Goal: Transaction & Acquisition: Purchase product/service

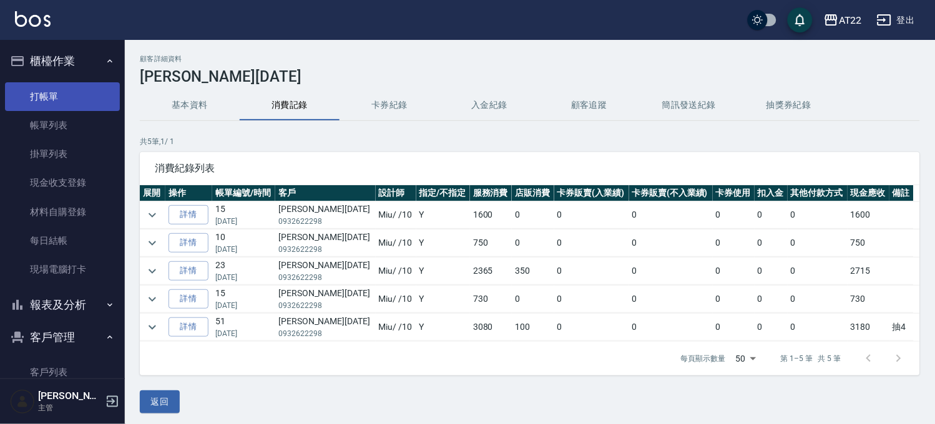
click at [70, 100] on link "打帳單" at bounding box center [62, 96] width 115 height 29
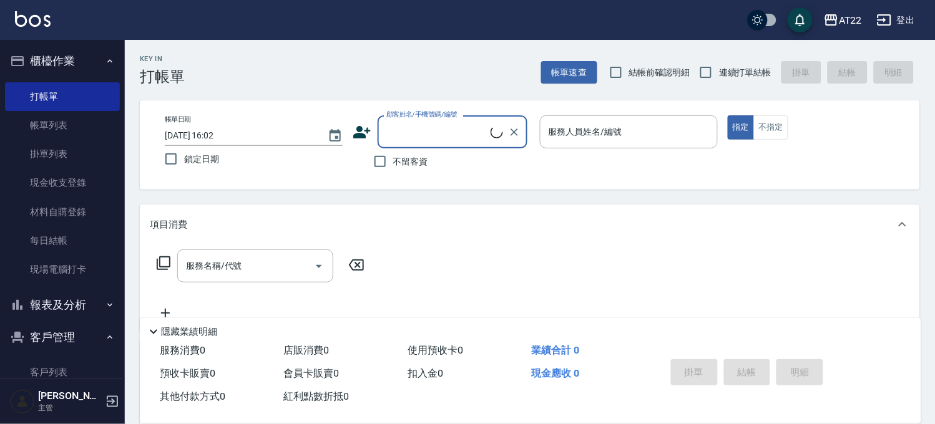
click at [743, 67] on span "連續打單結帳" at bounding box center [745, 72] width 52 height 13
click at [719, 67] on input "連續打單結帳" at bounding box center [706, 72] width 26 height 26
checkbox input "true"
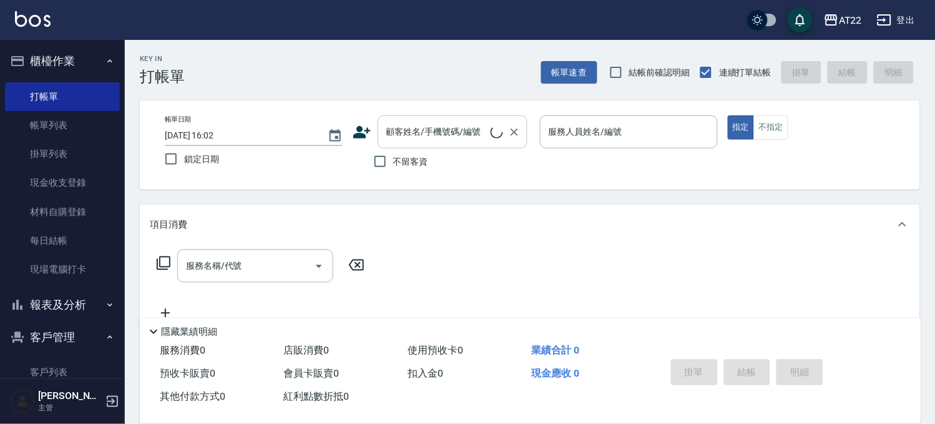
click at [464, 142] on input "顧客姓名/手機號碼/編號" at bounding box center [436, 132] width 107 height 22
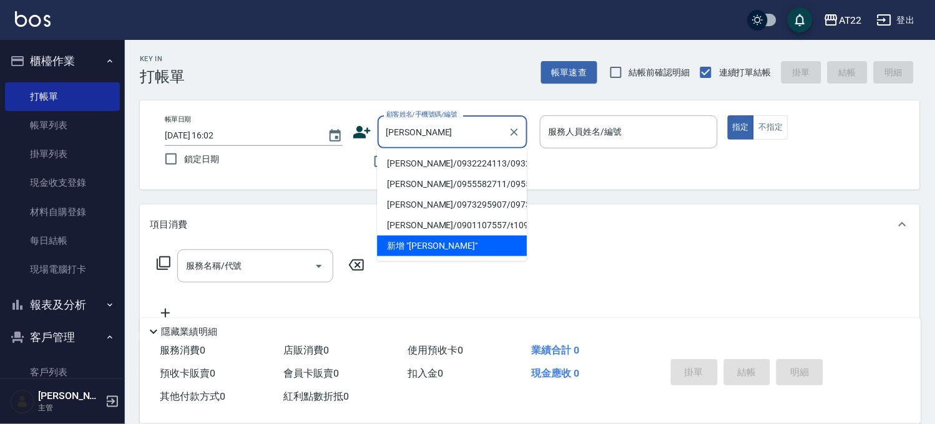
click at [438, 173] on li "[PERSON_NAME]/0932224113/0932224113" at bounding box center [452, 163] width 150 height 21
type input "[PERSON_NAME]/0932224113/0932224113"
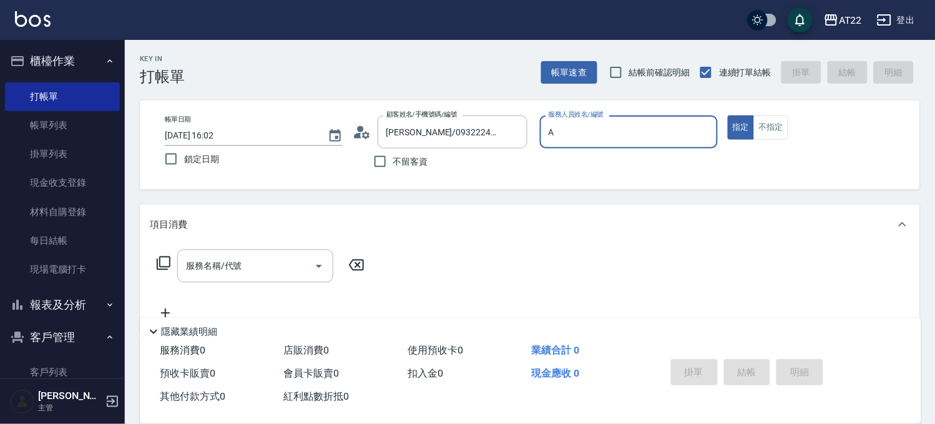
type input "[PERSON_NAME]a"
type button "true"
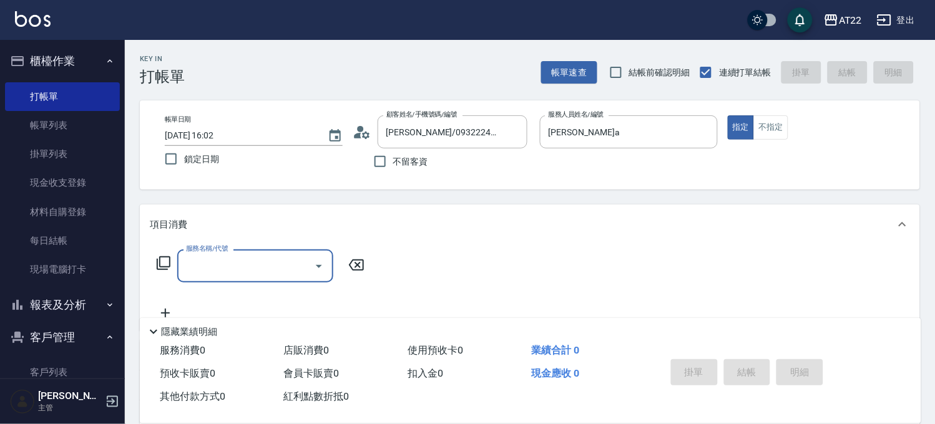
scroll to position [188, 0]
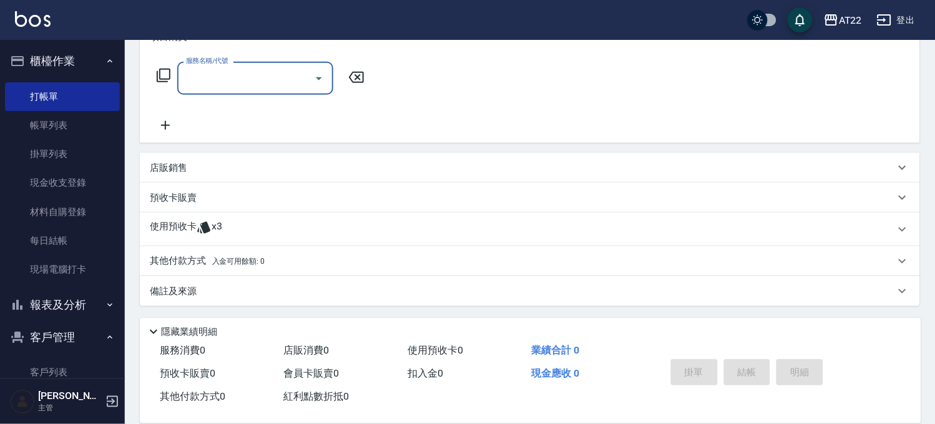
click at [275, 235] on div "使用預收卡 x3" at bounding box center [522, 229] width 745 height 19
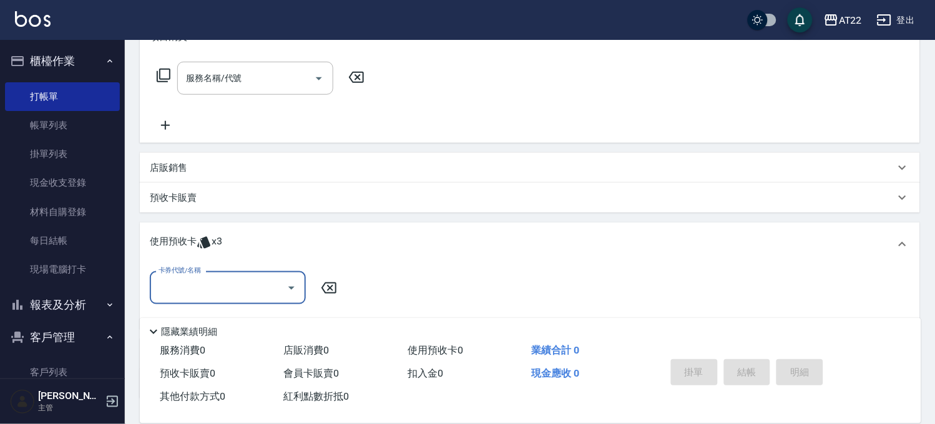
scroll to position [0, 0]
click at [242, 281] on input "卡券代號/名稱" at bounding box center [218, 288] width 126 height 22
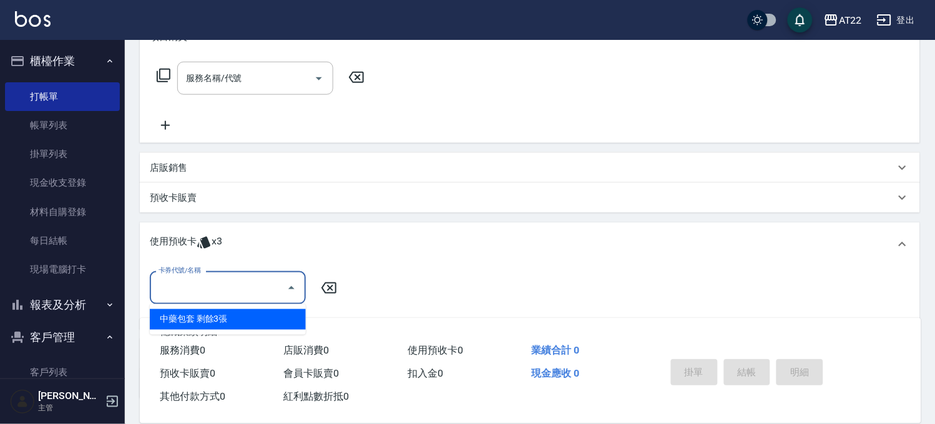
click at [226, 317] on div "中藥包套 剩餘3張" at bounding box center [228, 319] width 156 height 21
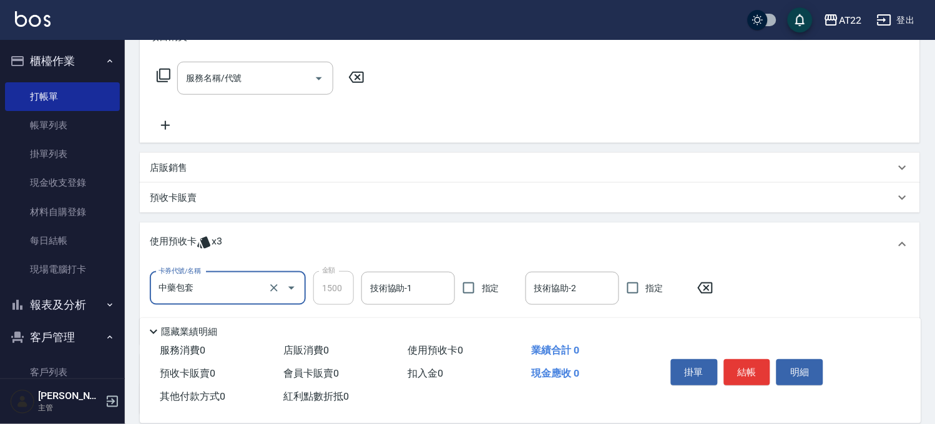
type input "中藥包套"
click at [276, 294] on icon "Clear" at bounding box center [274, 288] width 12 height 12
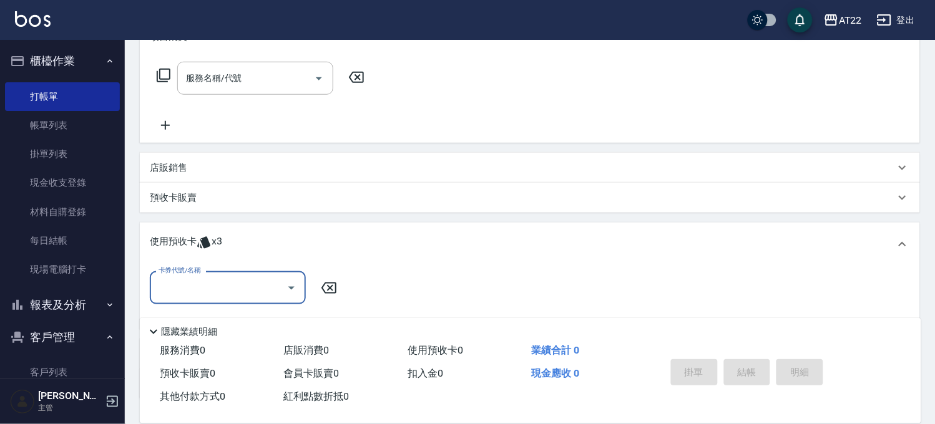
click at [226, 186] on div "預收卡販賣" at bounding box center [530, 198] width 780 height 30
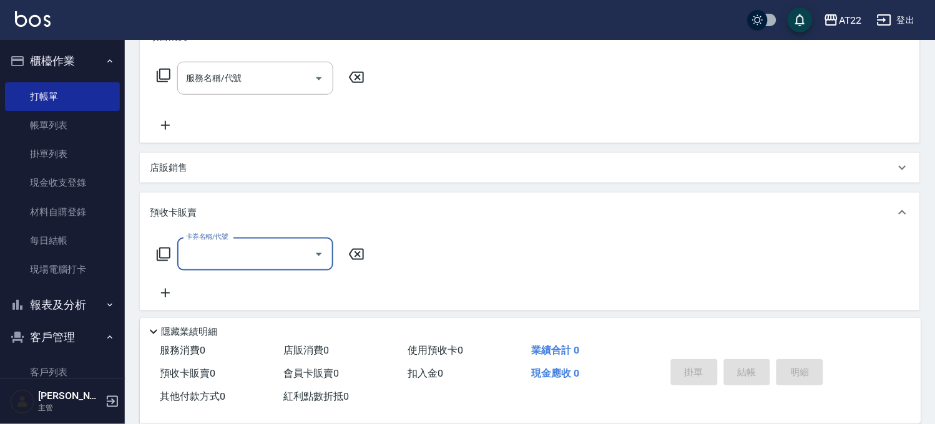
scroll to position [1, 0]
click at [203, 260] on input "卡券名稱/代號" at bounding box center [246, 254] width 126 height 22
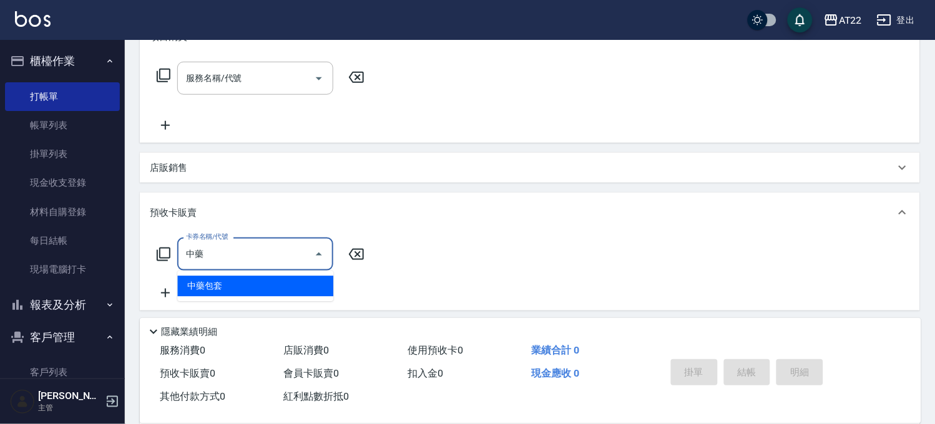
type input "中藥包套(a)"
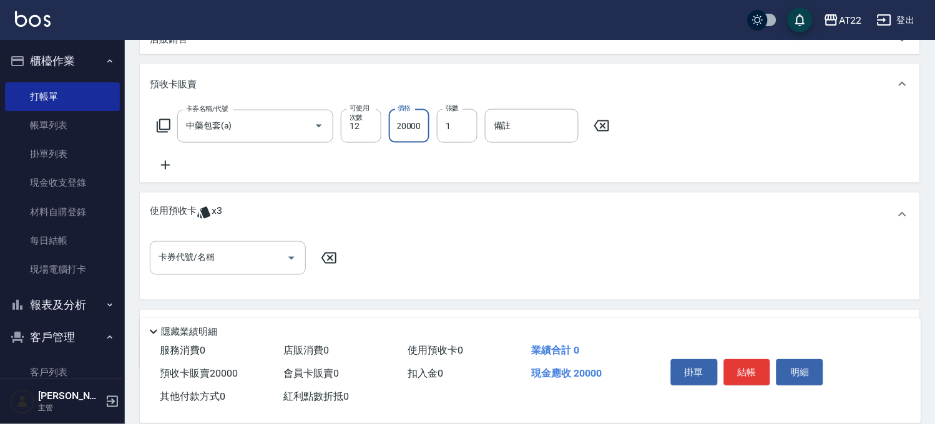
scroll to position [379, 0]
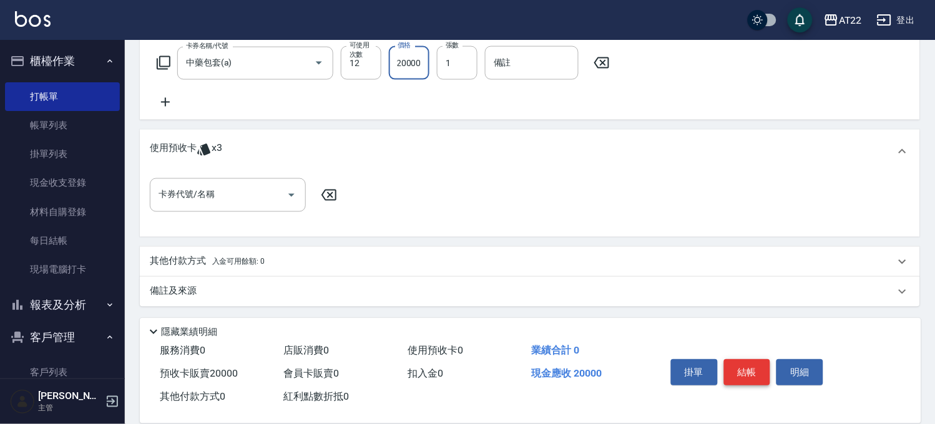
type input "20000"
click at [757, 369] on button "結帳" at bounding box center [747, 372] width 47 height 26
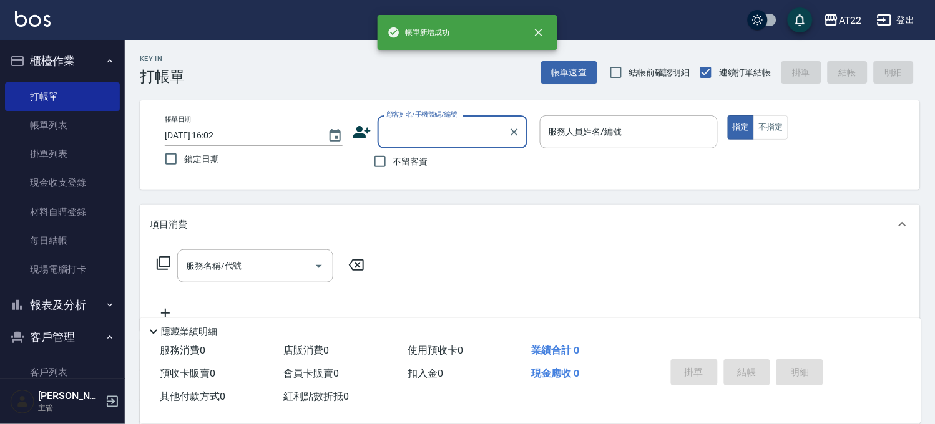
scroll to position [0, 0]
click at [444, 137] on input "顧客姓名/手機號碼/編號" at bounding box center [443, 132] width 120 height 22
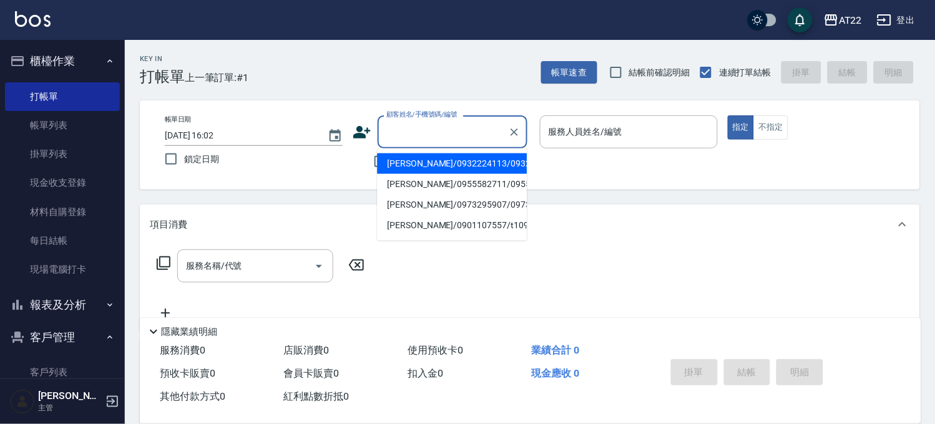
click at [436, 174] on li "[PERSON_NAME]/0932224113/0932224113" at bounding box center [452, 163] width 150 height 21
type input "[PERSON_NAME]/0932224113/0932224113"
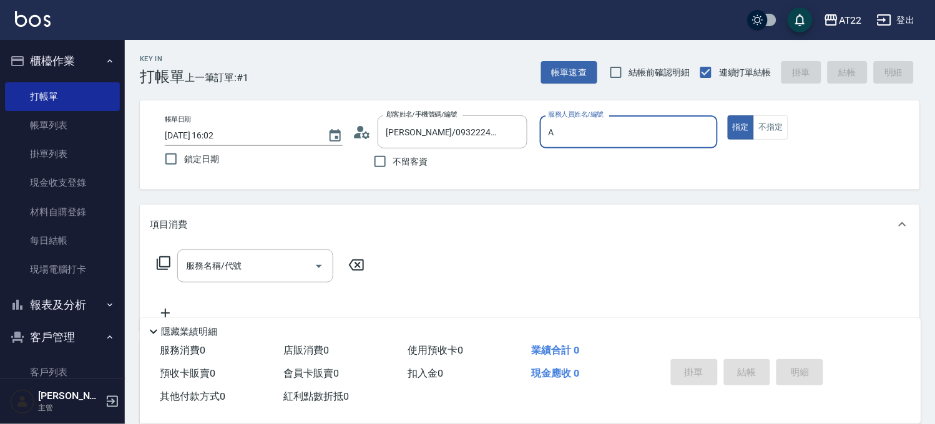
type input "[PERSON_NAME]a"
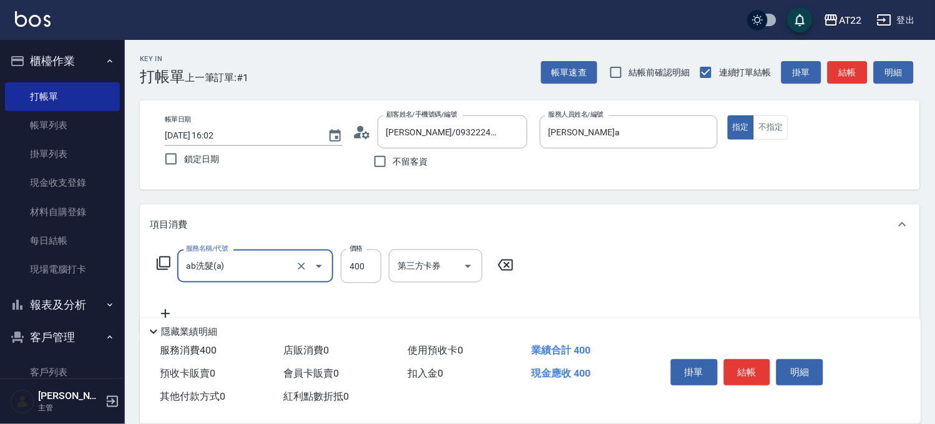
type input "ab洗髮(a)"
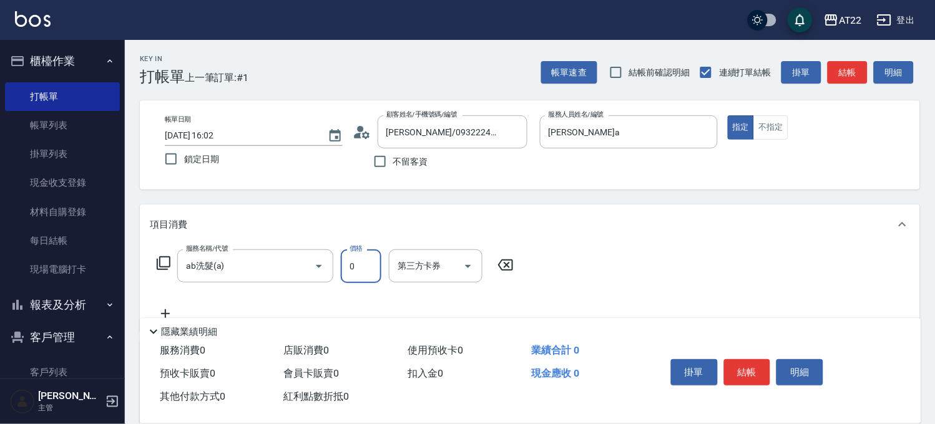
type input "0"
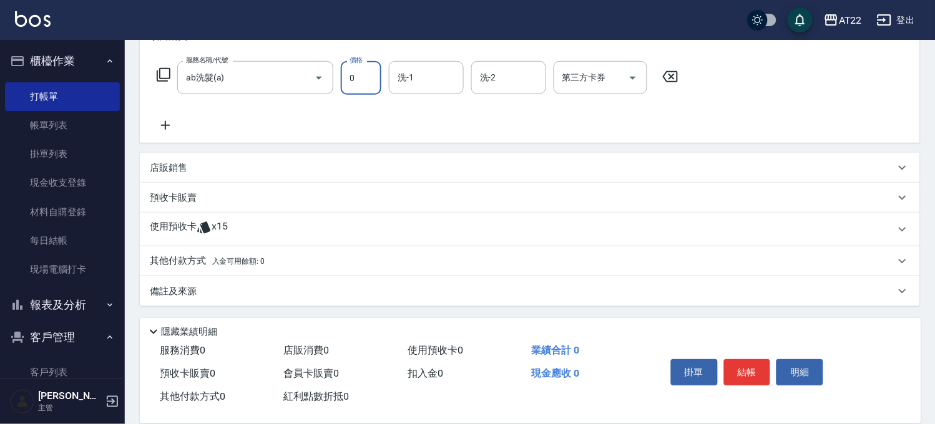
click at [288, 236] on div "使用預收卡 x15" at bounding box center [522, 229] width 745 height 19
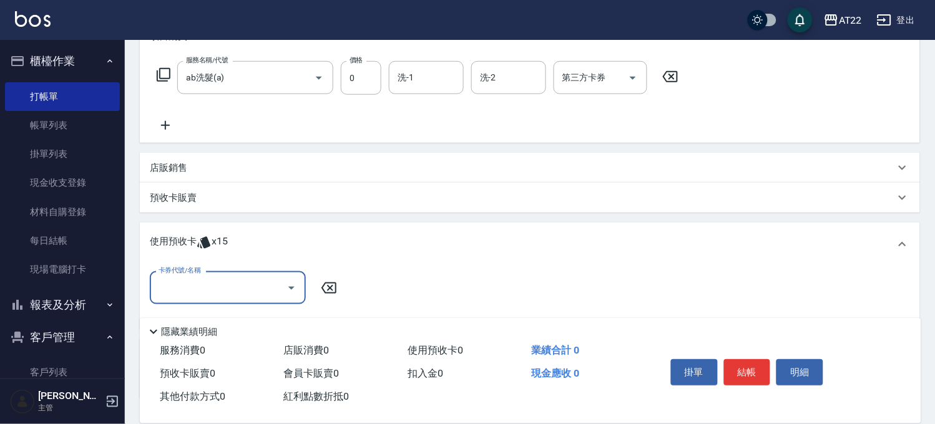
scroll to position [0, 0]
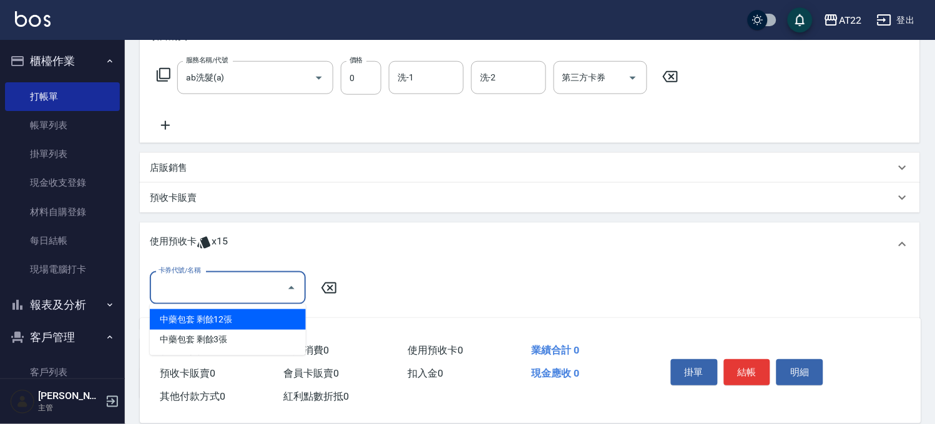
click at [244, 288] on input "卡券代號/名稱" at bounding box center [218, 288] width 126 height 22
click at [223, 320] on div "中藥包套 剩餘12張" at bounding box center [228, 319] width 156 height 21
type input "中藥包套"
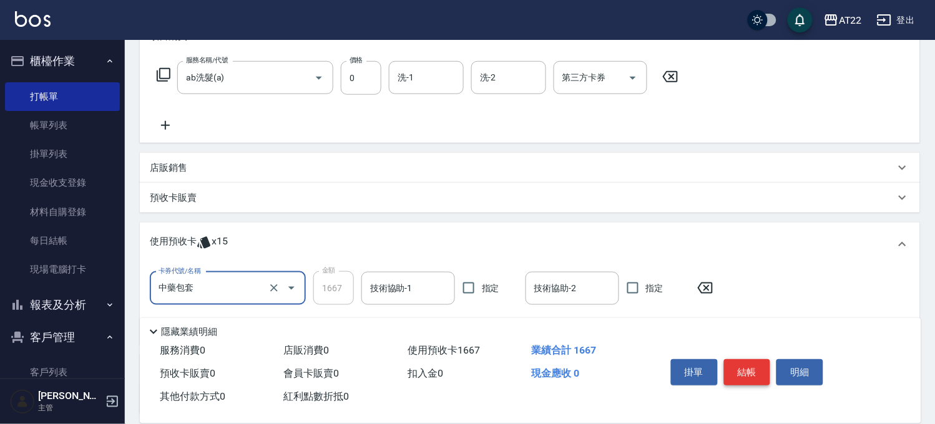
click at [736, 363] on button "結帳" at bounding box center [747, 372] width 47 height 26
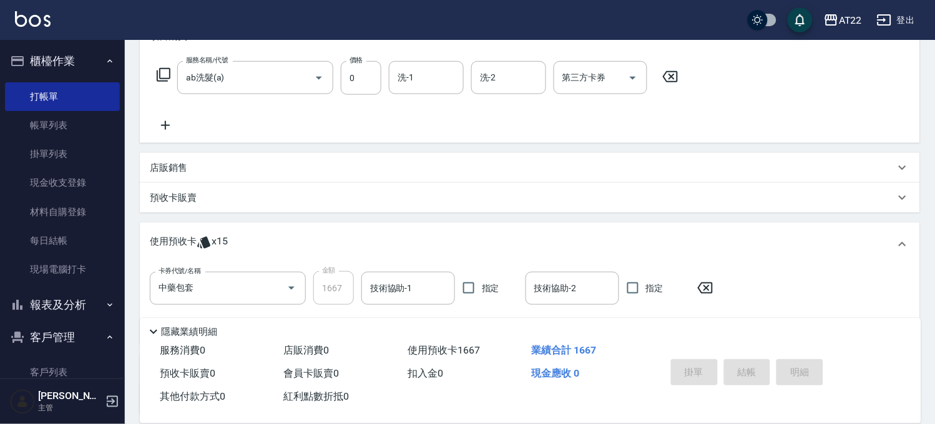
type input "[DATE] 16:03"
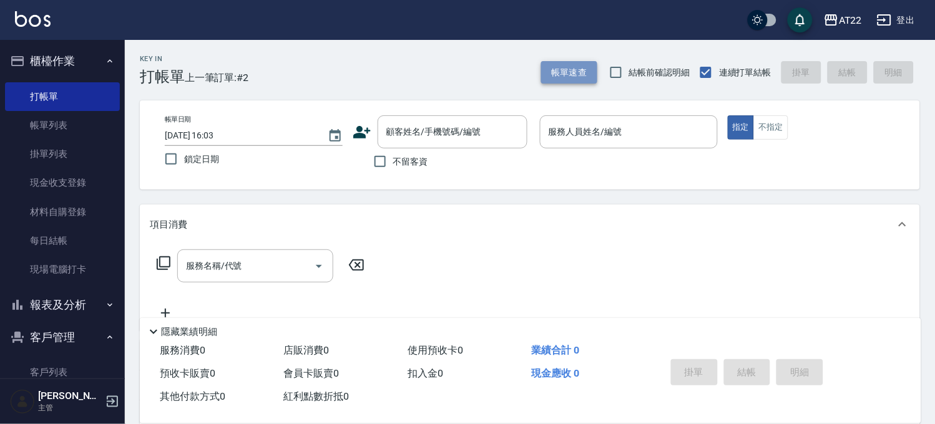
click at [555, 67] on button "帳單速查" at bounding box center [569, 72] width 56 height 23
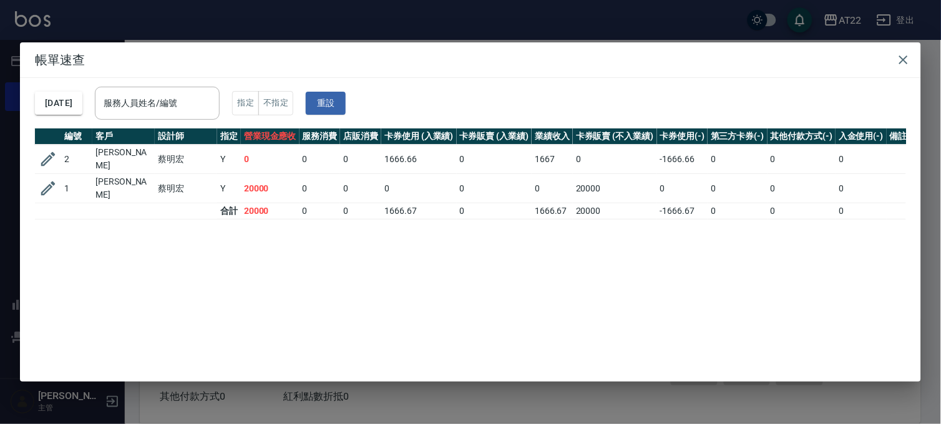
click at [346, 22] on div "帳單速查 [DATE] 服務人員姓名/編號 服務人員姓名/編號 指定 不指定 重設 編號 客戶 設計師 指定 營業現金應收 服務消費 店販消費 卡券使用 (入…" at bounding box center [470, 212] width 941 height 424
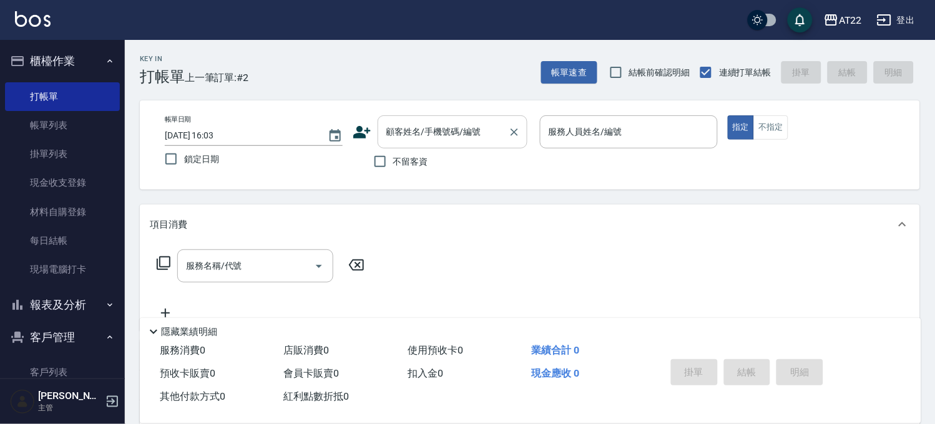
click at [421, 125] on input "顧客姓名/手機號碼/編號" at bounding box center [443, 132] width 120 height 22
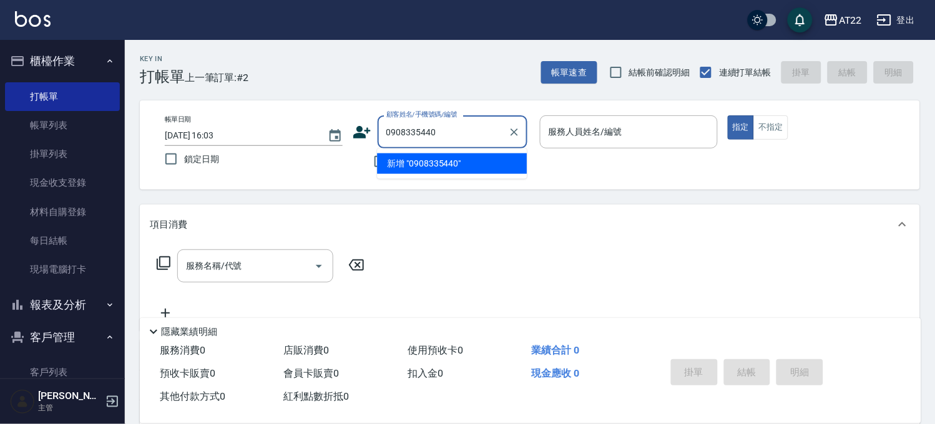
click at [423, 170] on li "新增 "0908335440"" at bounding box center [452, 163] width 150 height 21
type input "0908335440"
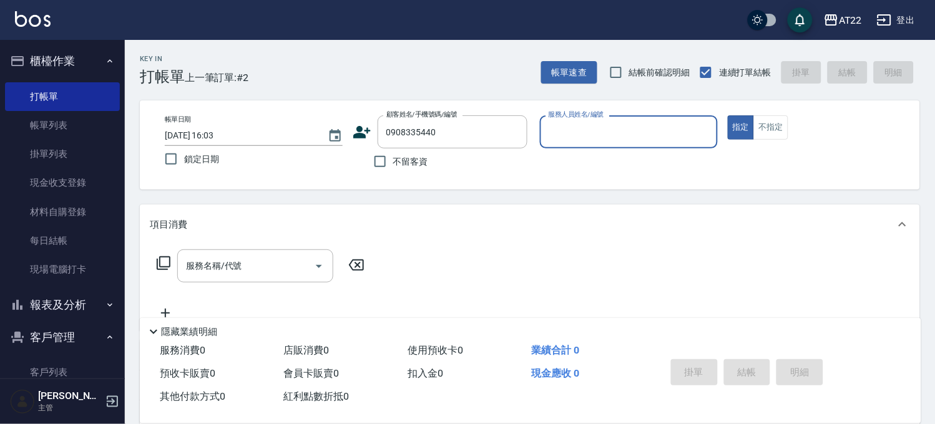
click at [359, 124] on icon at bounding box center [362, 132] width 19 height 19
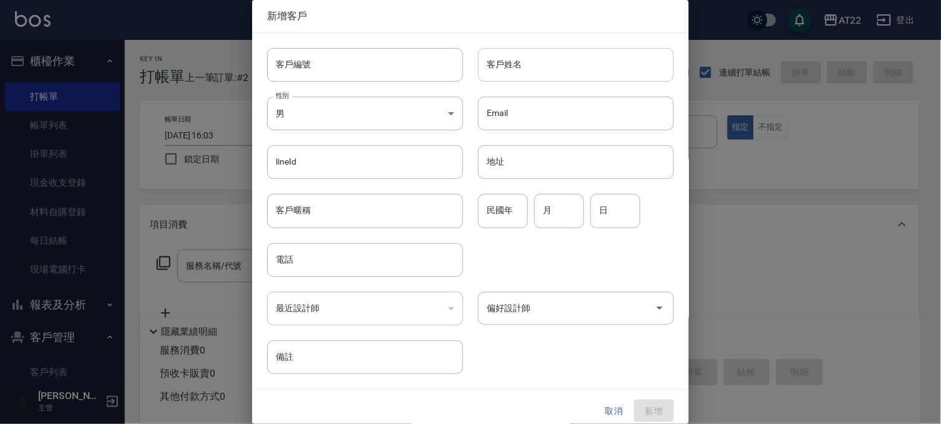
type input "0908335440"
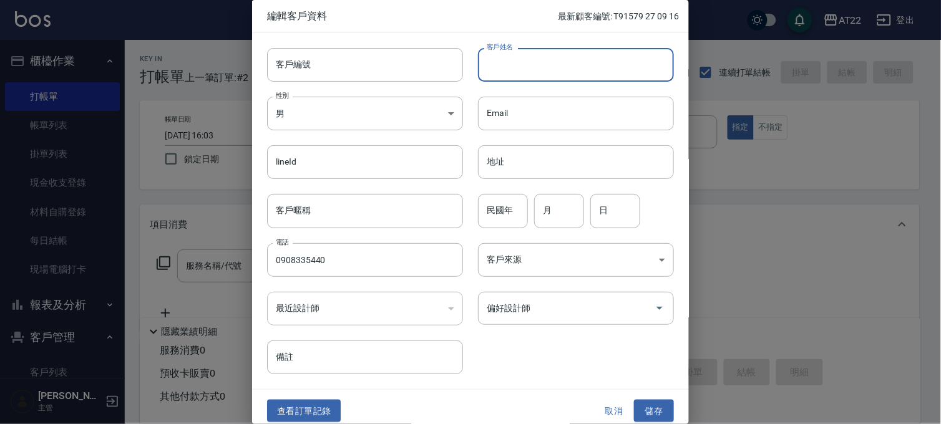
click at [515, 63] on input "客戶姓名" at bounding box center [576, 65] width 196 height 34
type input "[PERSON_NAME]"
click at [493, 202] on div "民國年 民國年" at bounding box center [503, 211] width 50 height 34
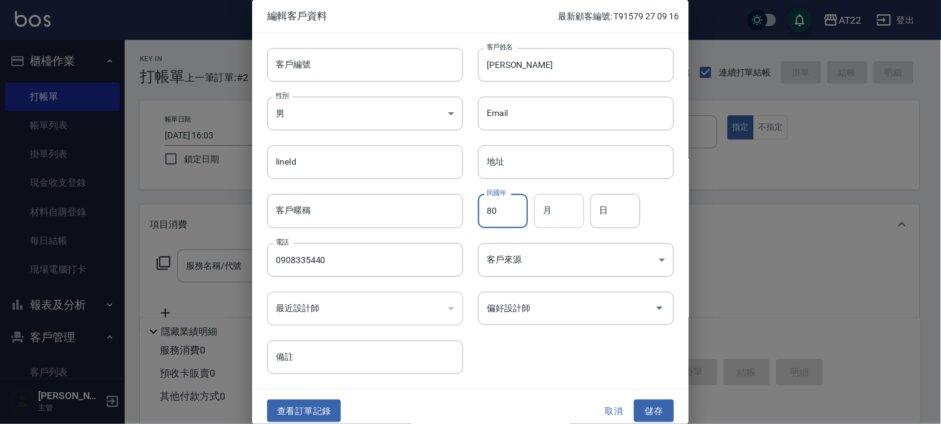
type input "80"
click at [542, 203] on input "月" at bounding box center [559, 211] width 50 height 34
type input "12"
click at [595, 215] on input "日" at bounding box center [615, 211] width 50 height 34
type input "22"
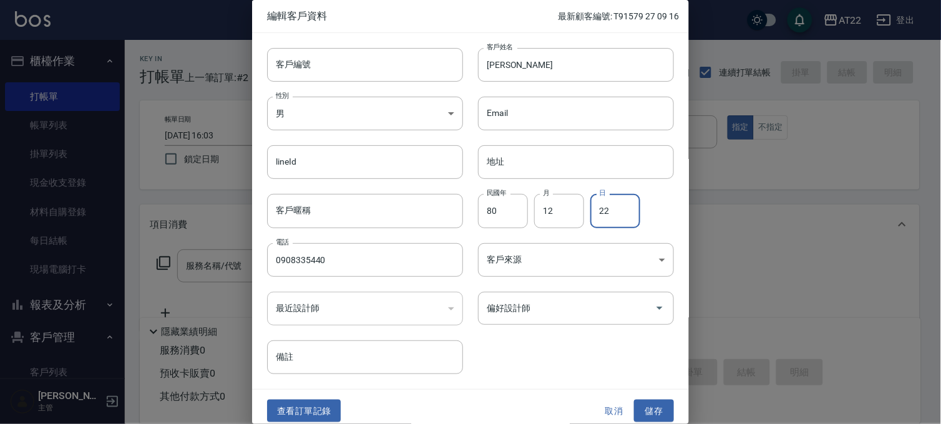
click at [655, 393] on div "查看訂單記錄 取消 儲存" at bounding box center [470, 411] width 437 height 43
click at [658, 400] on button "儲存" at bounding box center [654, 411] width 40 height 23
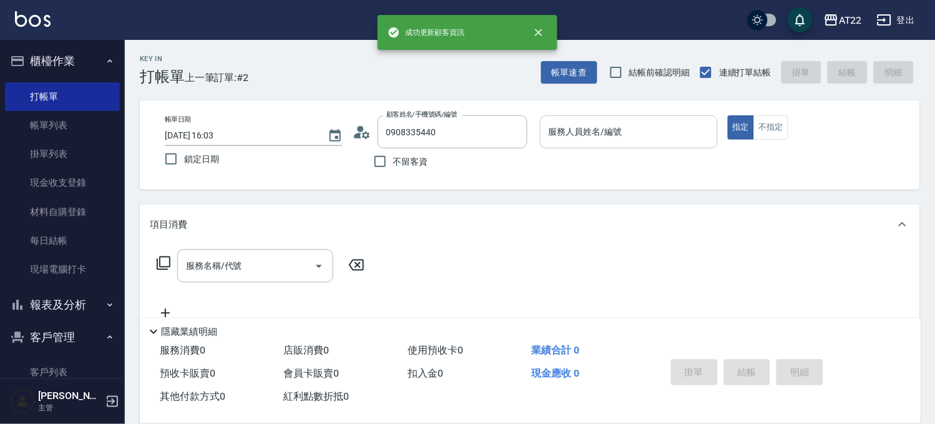
click at [643, 137] on input "服務人員姓名/編號" at bounding box center [628, 132] width 167 height 22
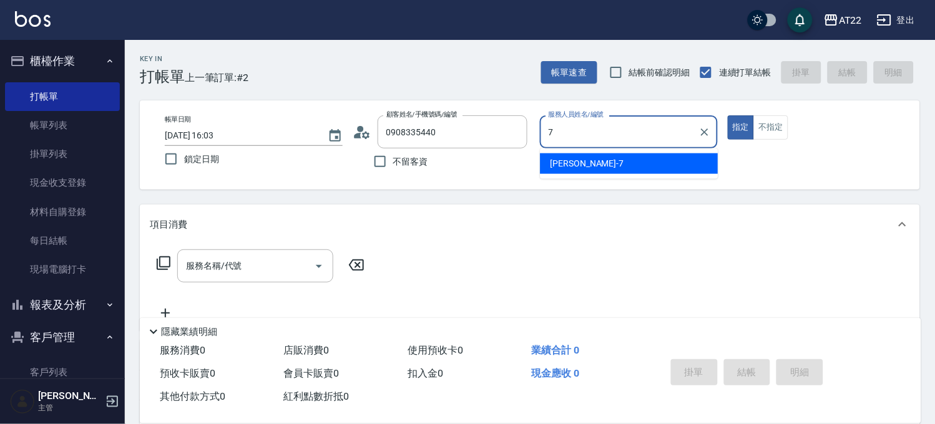
type input "[PERSON_NAME]-7"
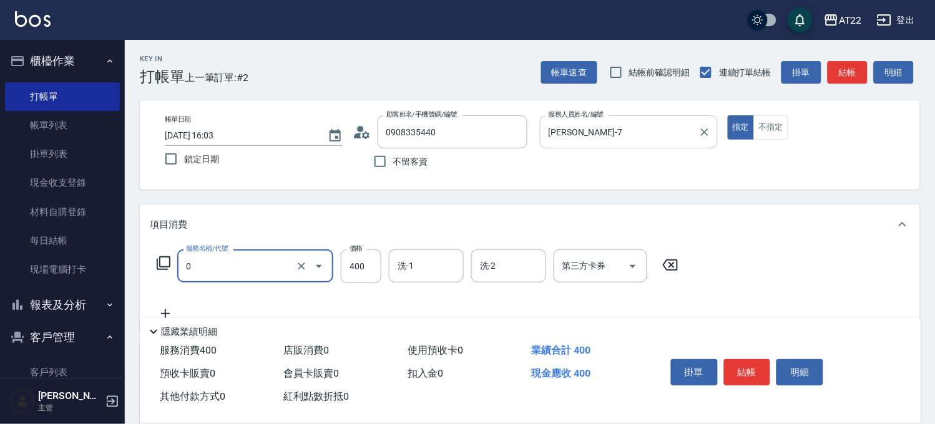
type input "有機洗髮(0)"
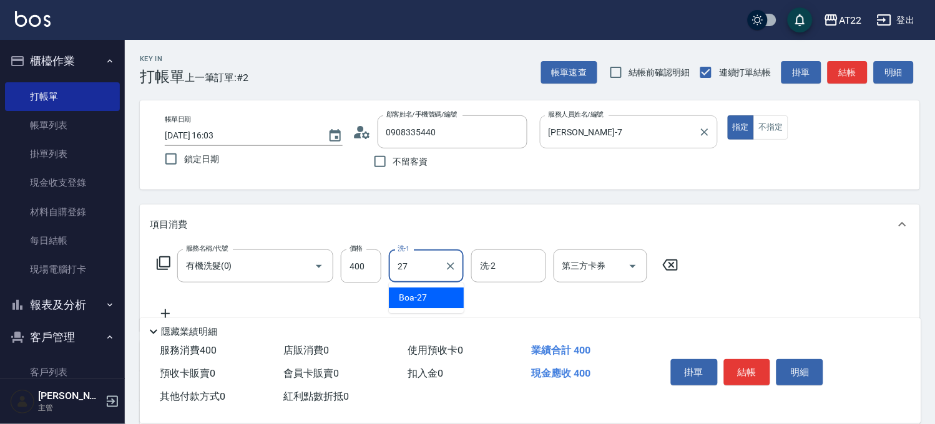
type input "Boa-27"
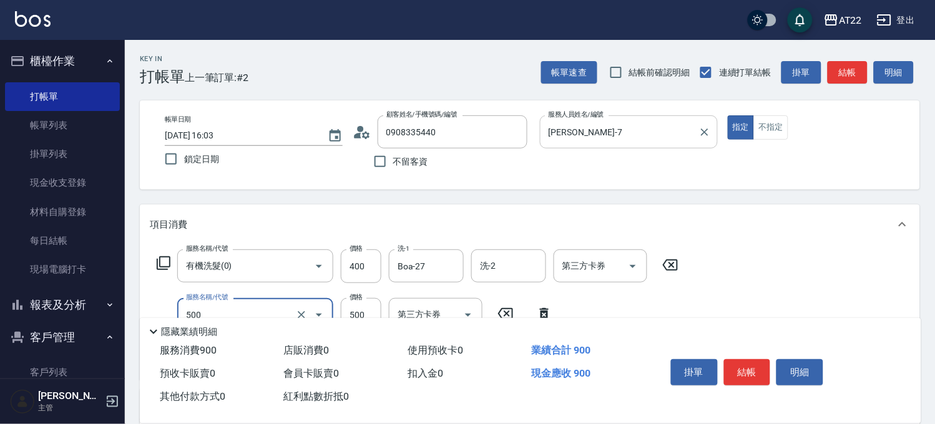
type input "剪髮(500)"
type input "700"
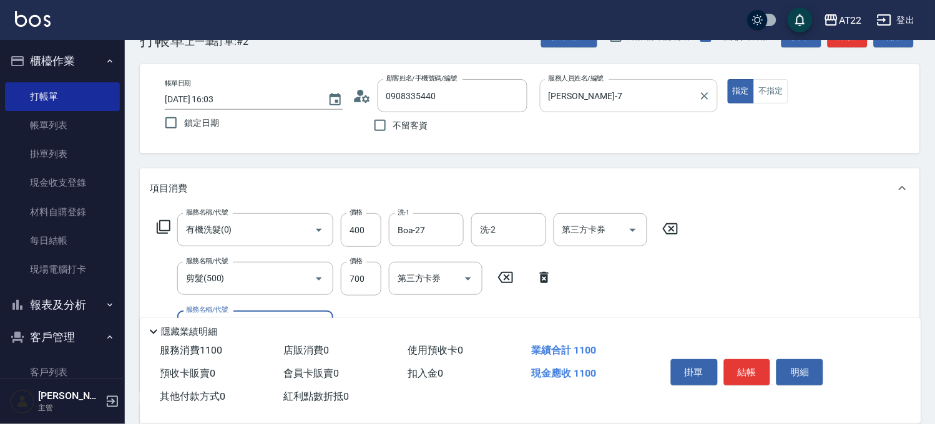
scroll to position [69, 0]
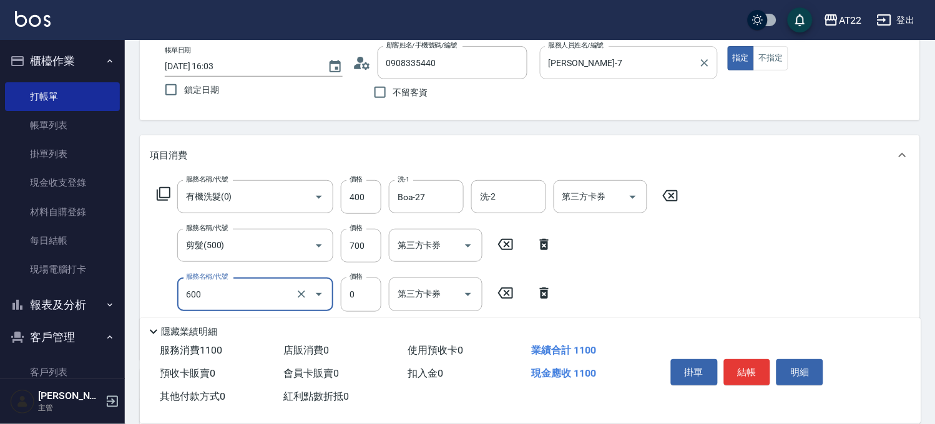
type input "燙瀏海(600)"
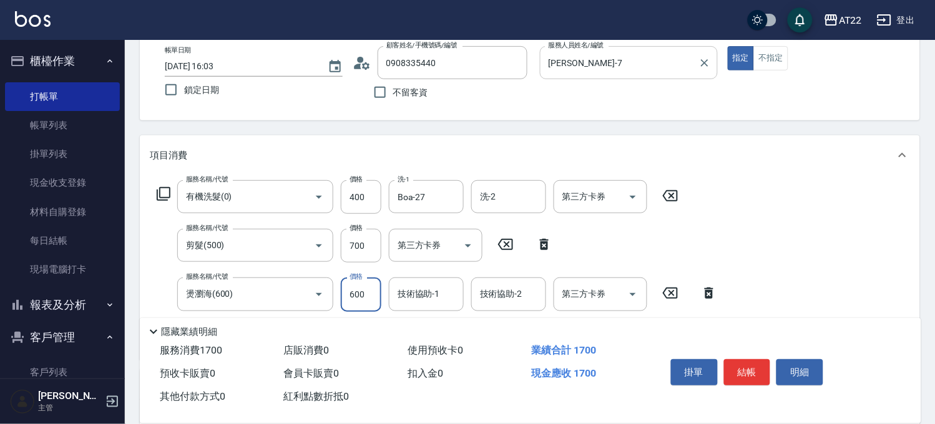
type input "600"
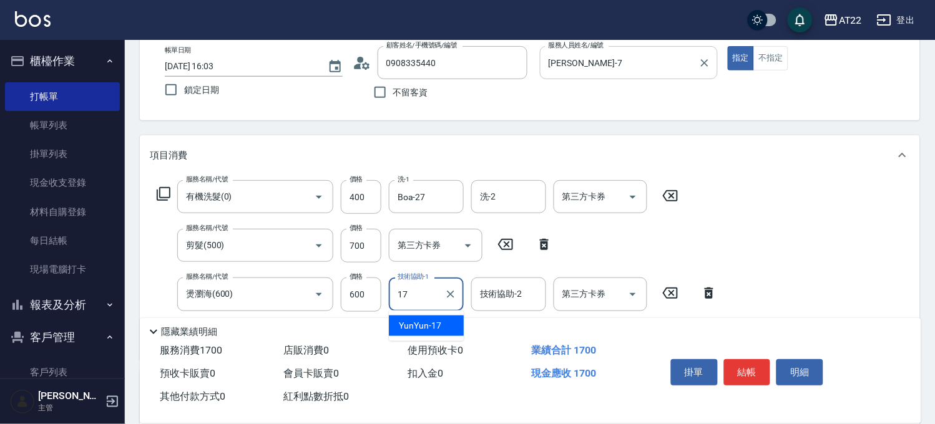
type input "YunYun-17"
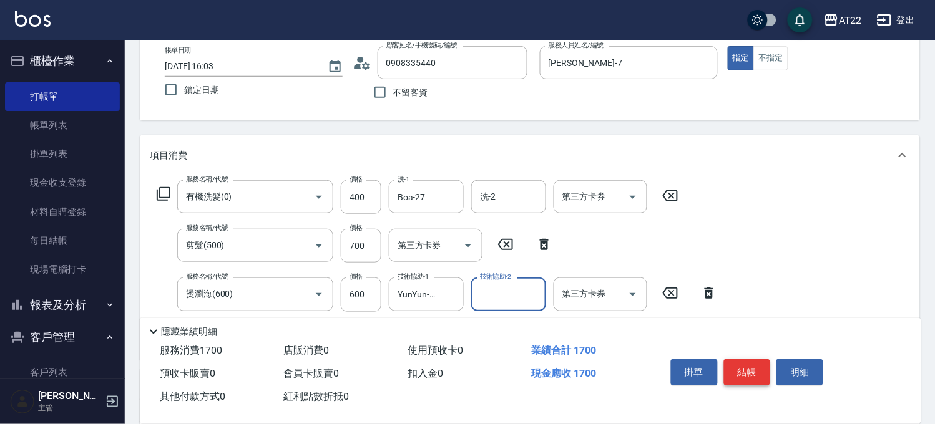
click at [736, 363] on button "結帳" at bounding box center [747, 372] width 47 height 26
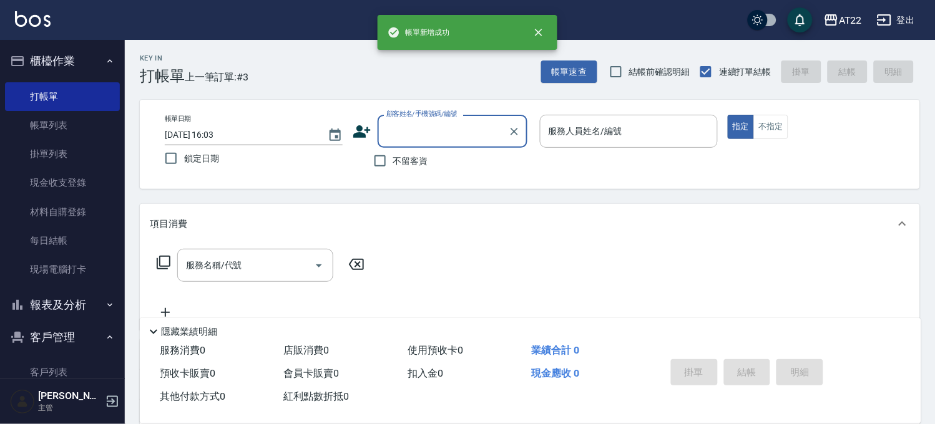
scroll to position [0, 0]
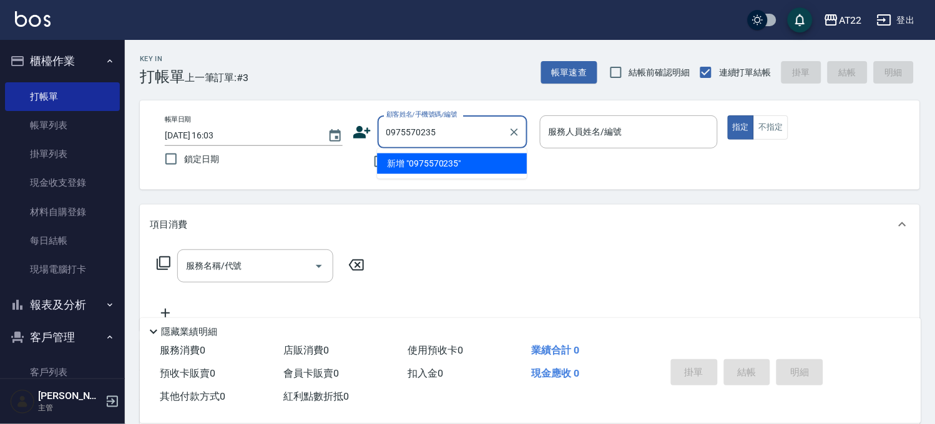
click at [406, 156] on li "新增 "0975570235"" at bounding box center [452, 163] width 150 height 21
type input "0975570235"
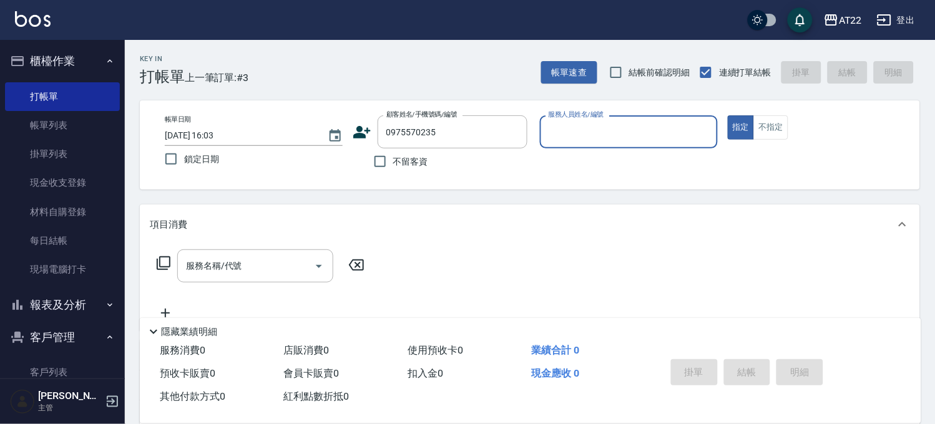
click at [366, 132] on icon at bounding box center [361, 132] width 17 height 12
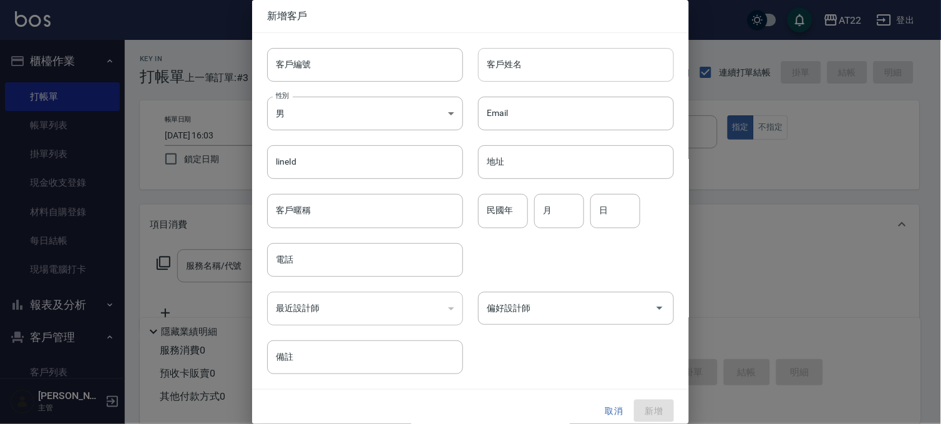
type input "0975570235"
click at [527, 64] on input "客戶姓名" at bounding box center [576, 65] width 196 height 34
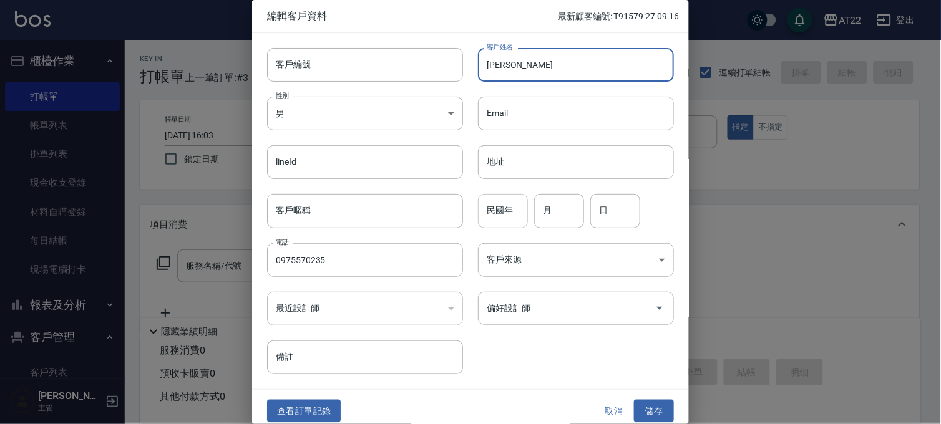
type input "[PERSON_NAME]"
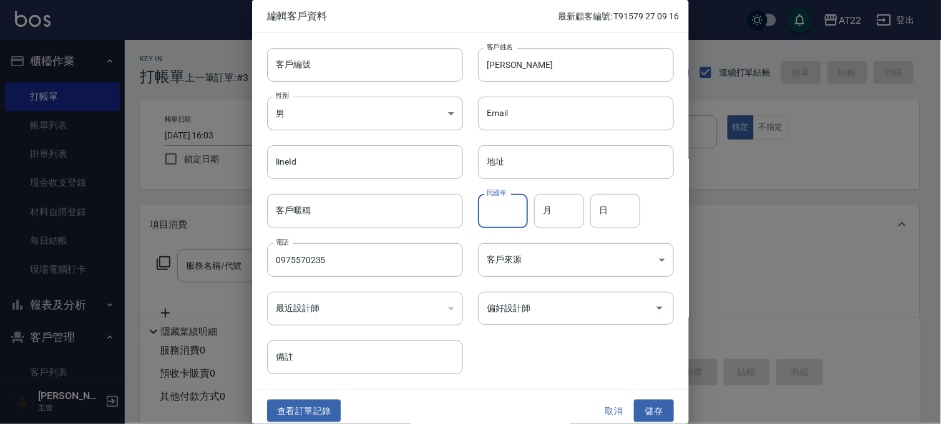
click at [491, 206] on input "民國年" at bounding box center [503, 211] width 50 height 34
type input "84"
click at [558, 207] on input "月" at bounding box center [559, 211] width 50 height 34
type input "3"
click at [597, 218] on input "日" at bounding box center [615, 211] width 50 height 34
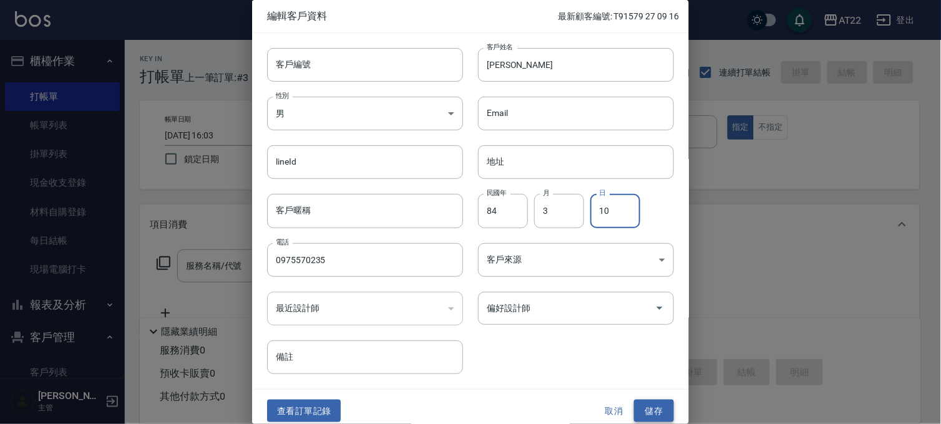
type input "10"
click at [665, 407] on button "儲存" at bounding box center [654, 411] width 40 height 23
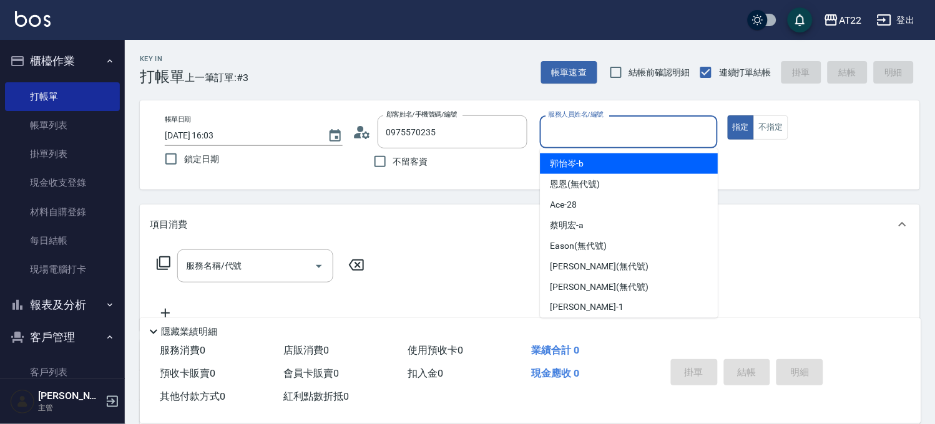
click at [626, 139] on input "服務人員姓名/編號" at bounding box center [628, 132] width 167 height 22
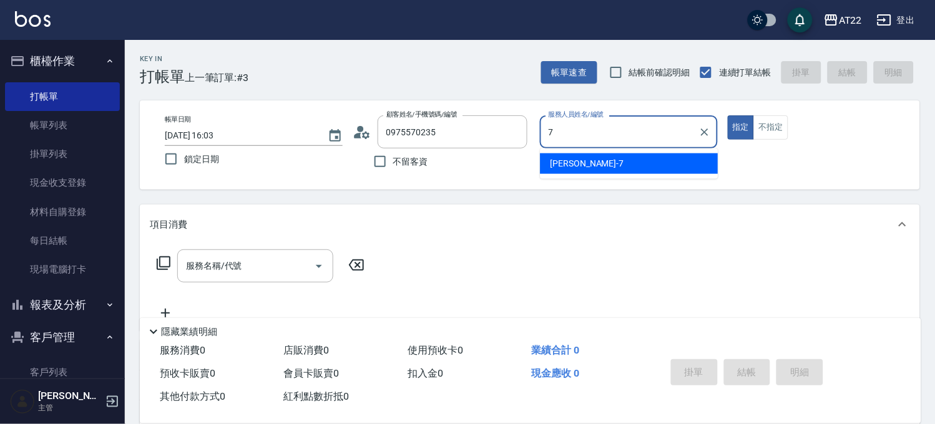
type input "[PERSON_NAME]-7"
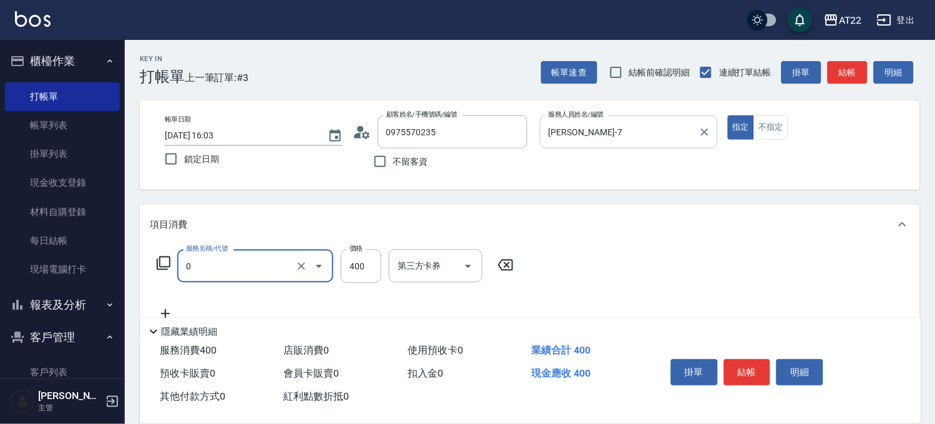
type input "有機洗髮(0)"
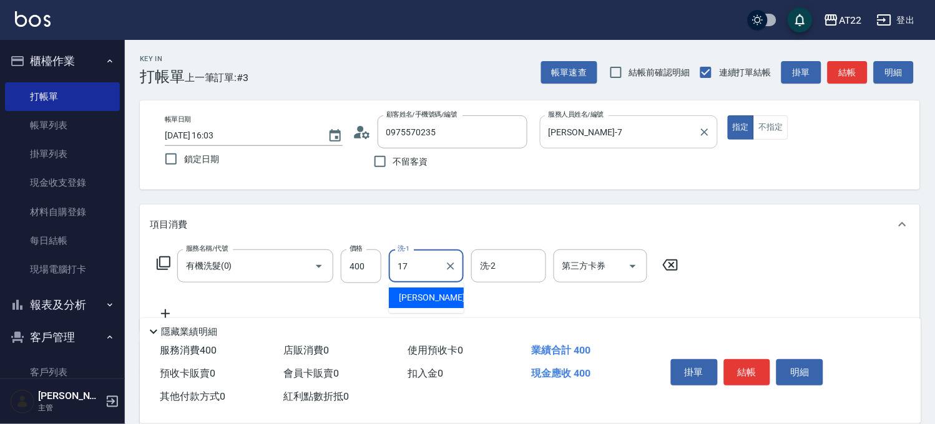
type input "YunYun-17"
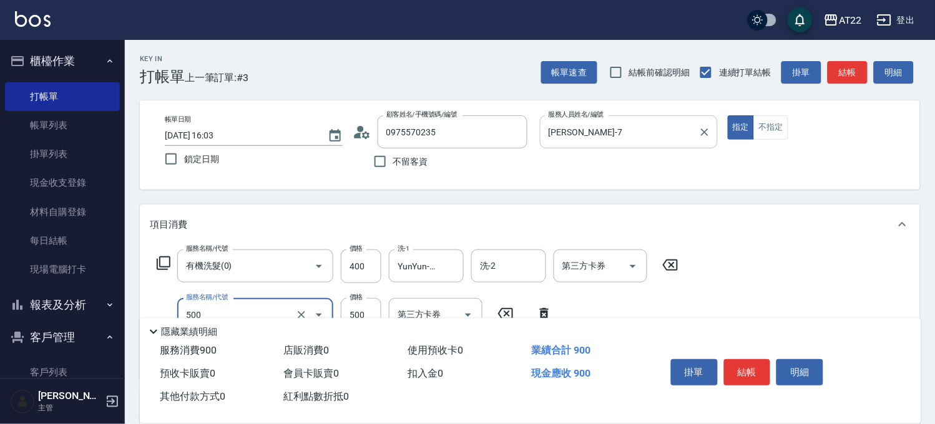
type input "剪髮(500)"
type input "700"
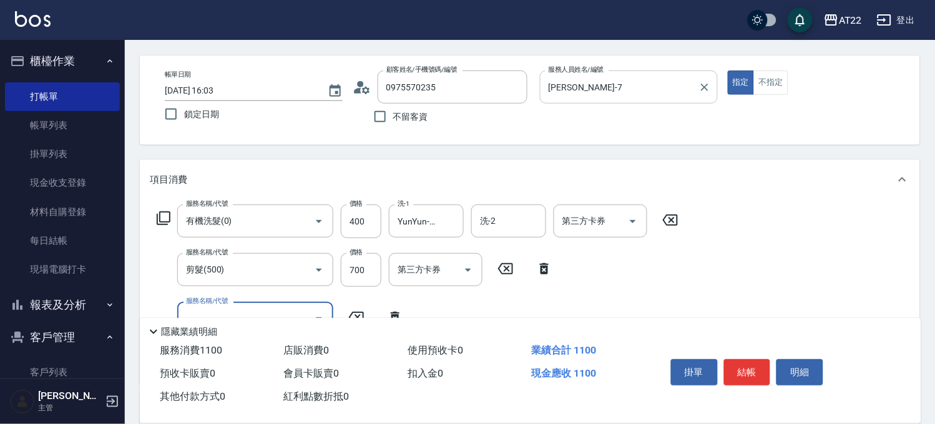
scroll to position [69, 0]
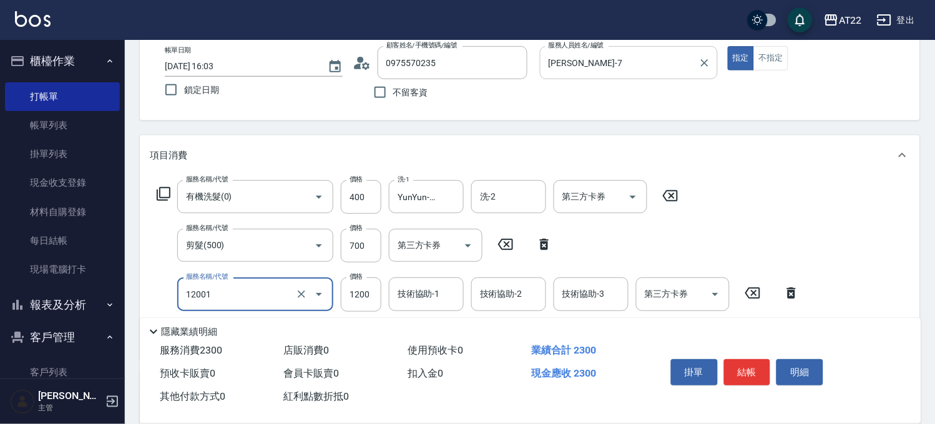
type input "燙髮S(12001)"
type input "1900"
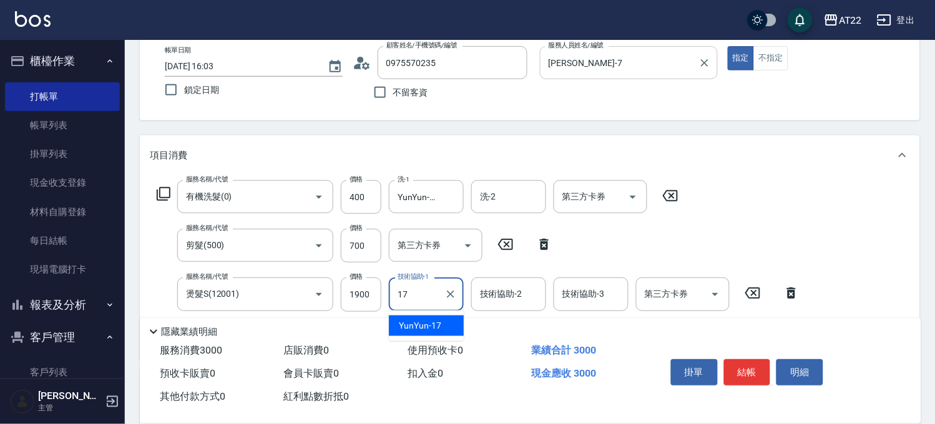
type input "YunYun-17"
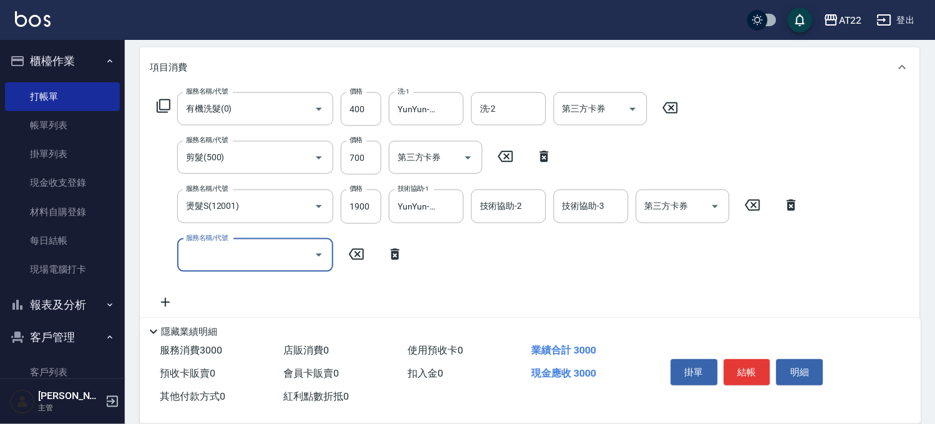
scroll to position [208, 0]
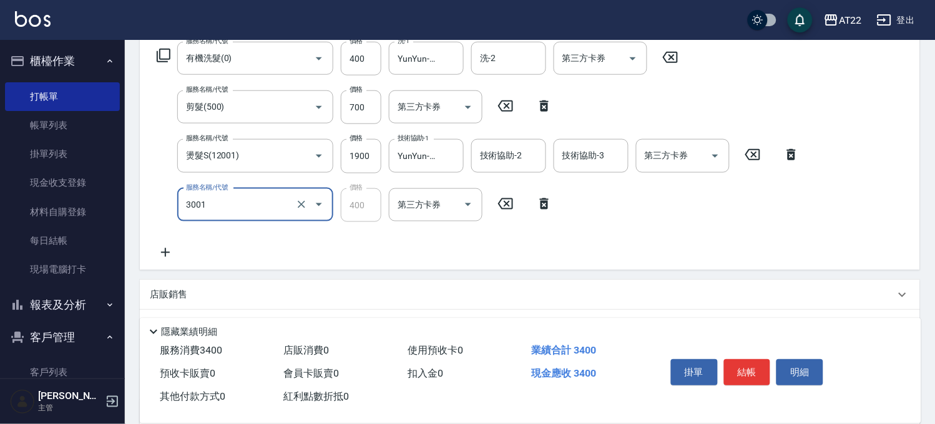
type input "側邊燙貼(3001)"
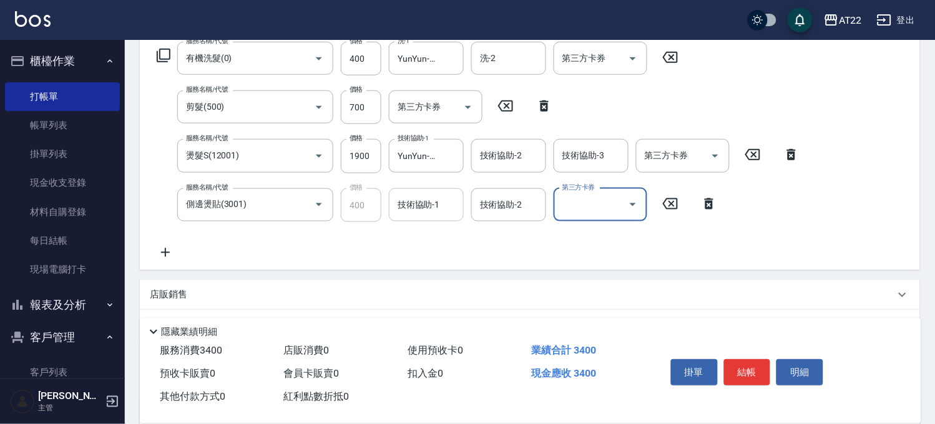
click at [422, 219] on div "技術協助-1" at bounding box center [426, 204] width 75 height 33
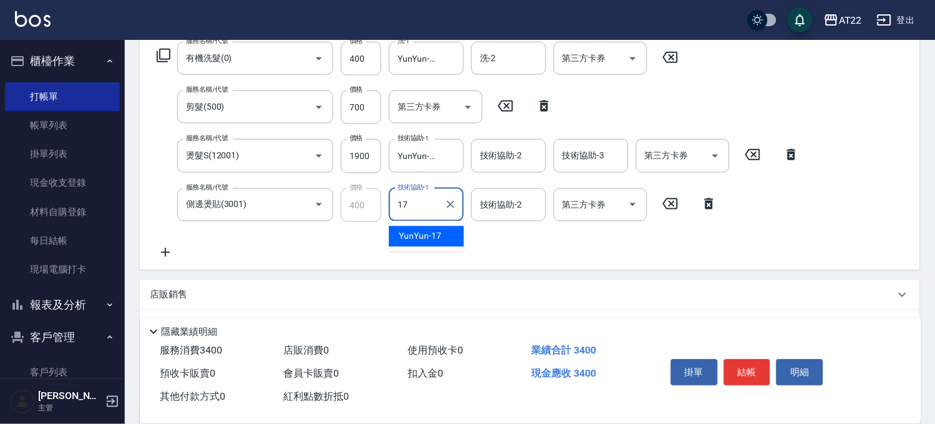
type input "YunYun-17"
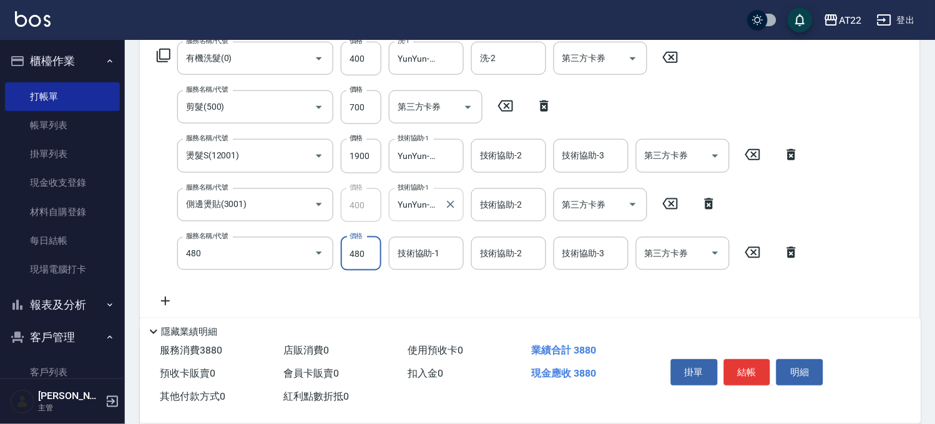
type input "[PERSON_NAME]護(480)"
type input "600"
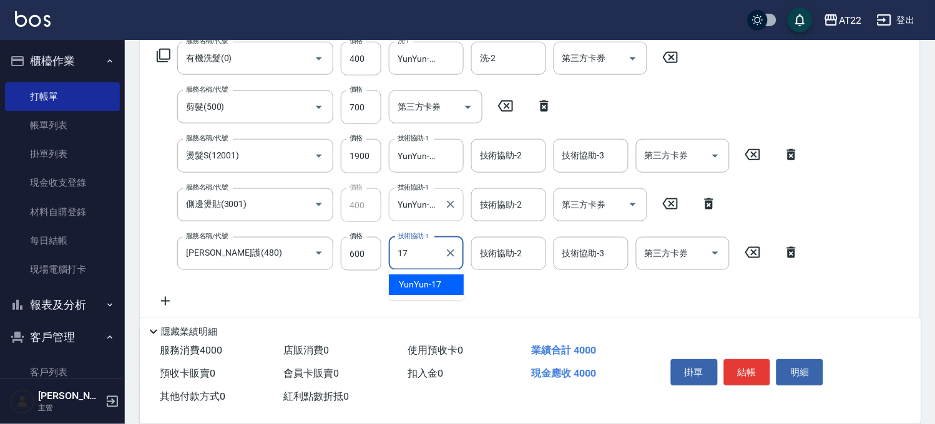
type input "YunYun-17"
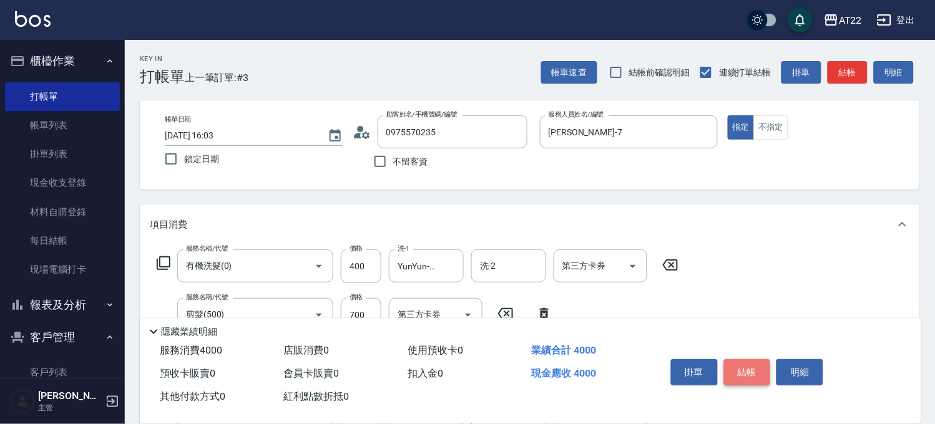
click at [758, 359] on button "結帳" at bounding box center [747, 372] width 47 height 26
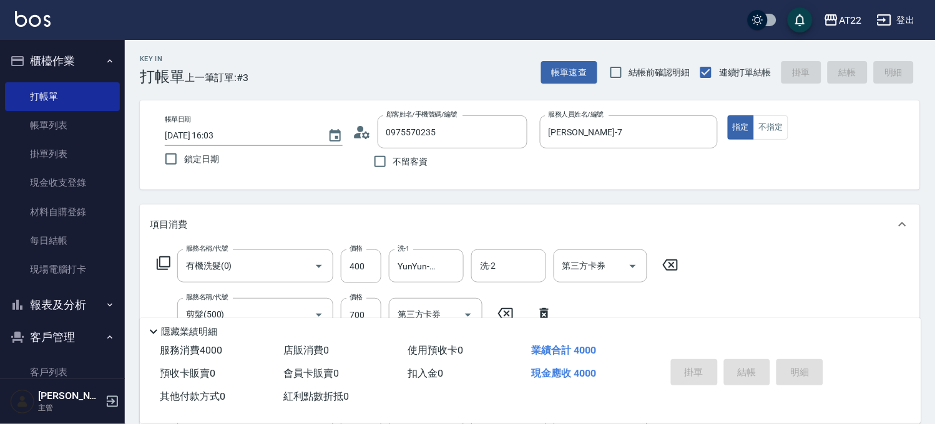
type input "[DATE] 16:07"
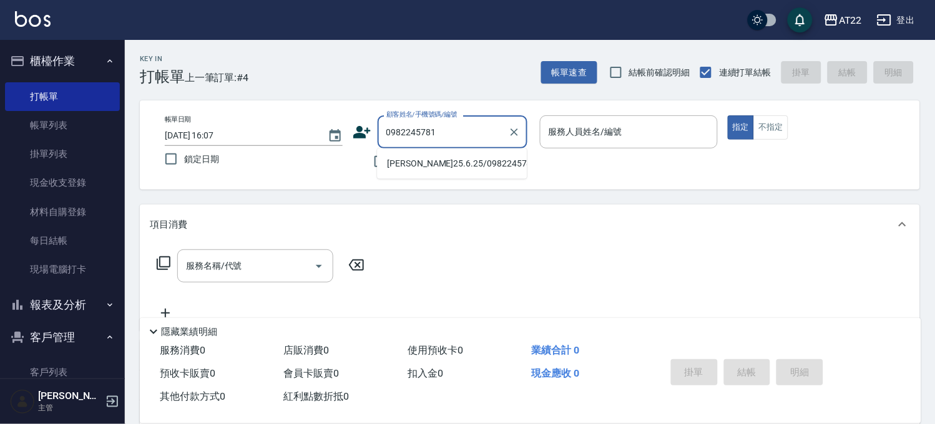
click at [488, 179] on ul "[PERSON_NAME]25.6.25/0982245781/V83242" at bounding box center [452, 164] width 150 height 31
click at [487, 172] on li "[PERSON_NAME]25.6.25/0982245781/V83242" at bounding box center [452, 163] width 150 height 21
type input "[PERSON_NAME]25.6.25/0982245781/V83242"
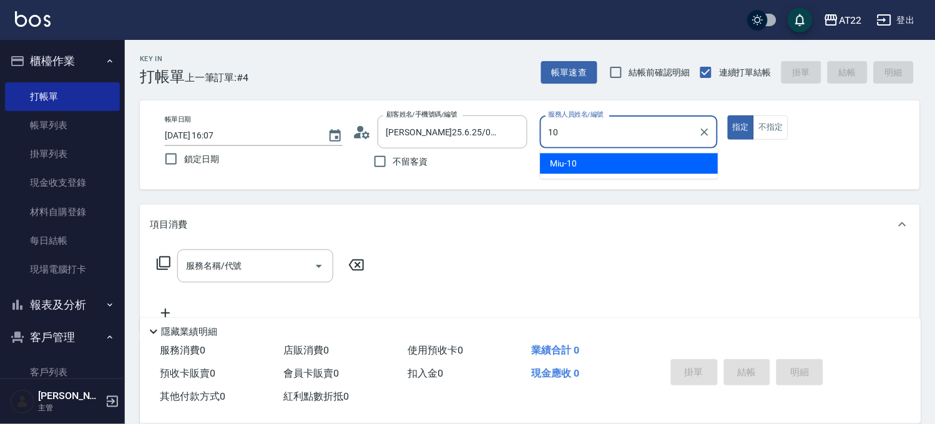
type input "Miu-10"
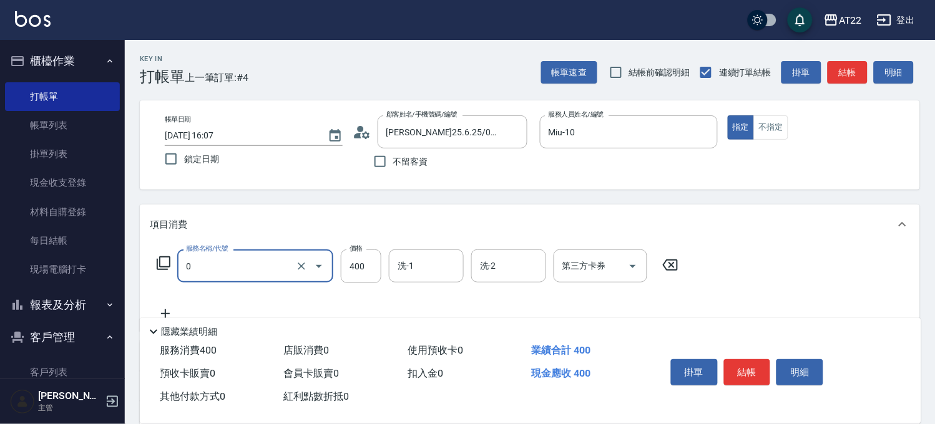
type input "有機洗髮(0)"
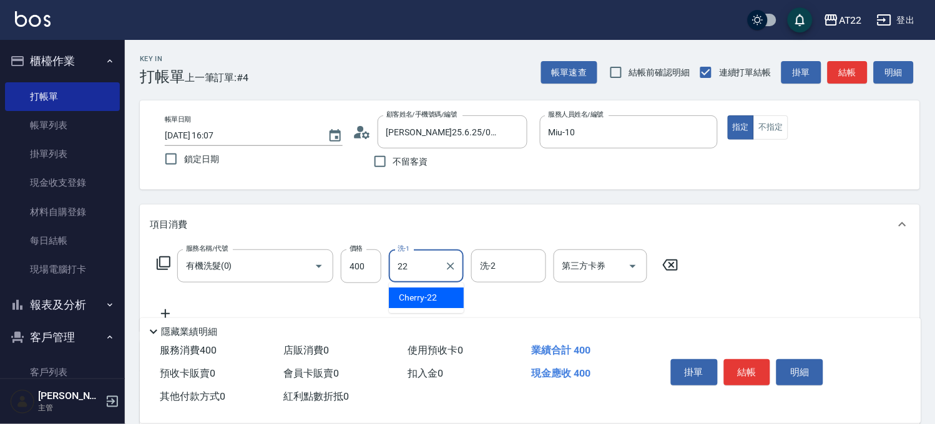
type input "Cherry-22"
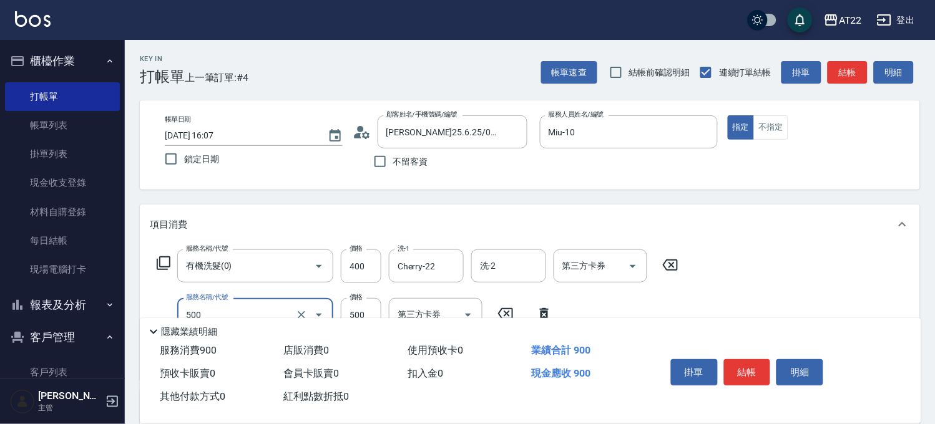
type input "剪髮(500)"
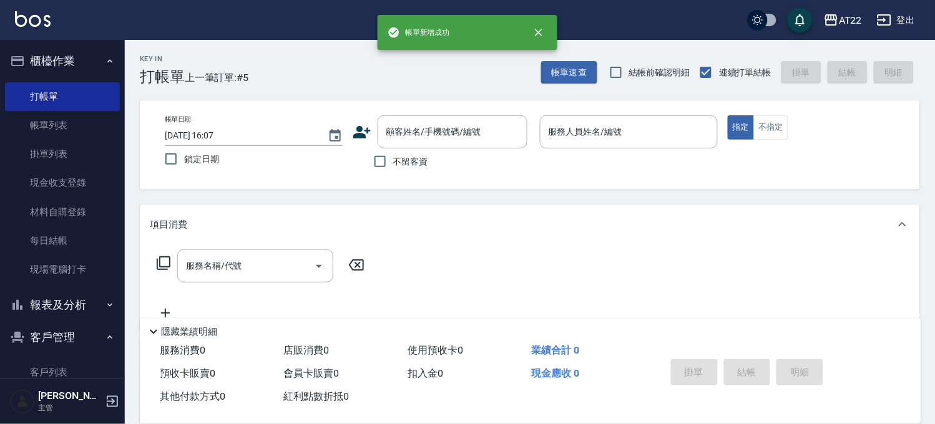
click at [408, 172] on label "不留客資" at bounding box center [397, 162] width 61 height 26
click at [393, 172] on input "不留客資" at bounding box center [380, 162] width 26 height 26
checkbox input "true"
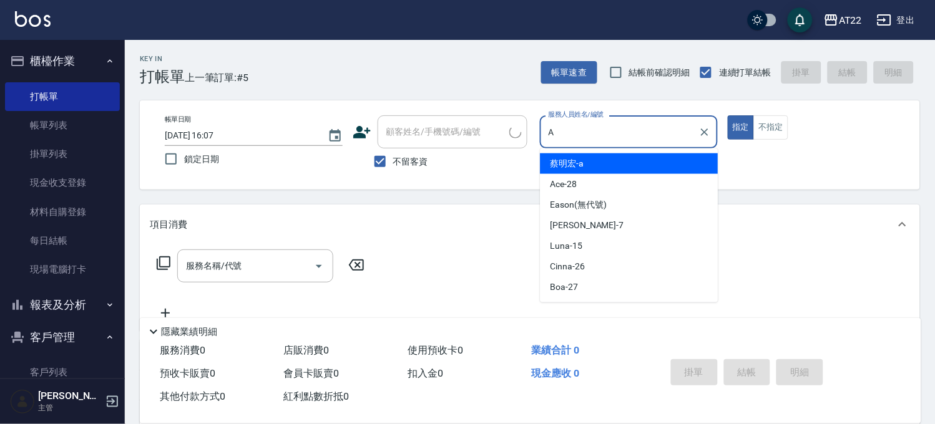
type input "[PERSON_NAME]a"
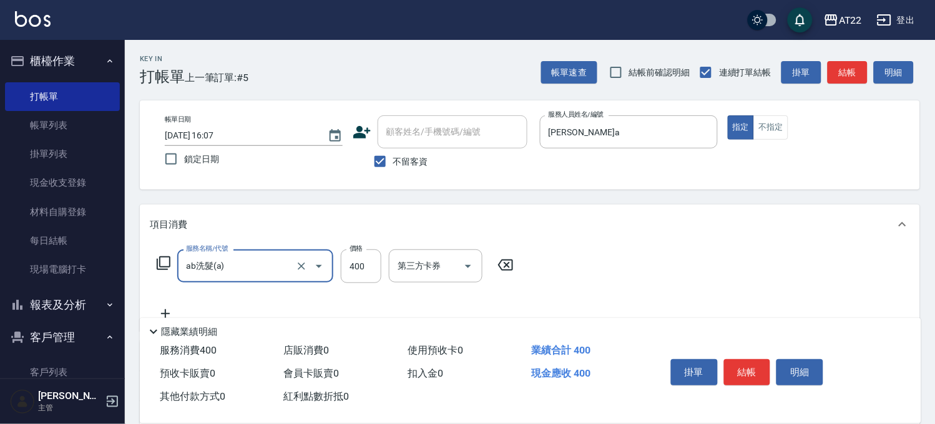
type input "ab洗髮(a)"
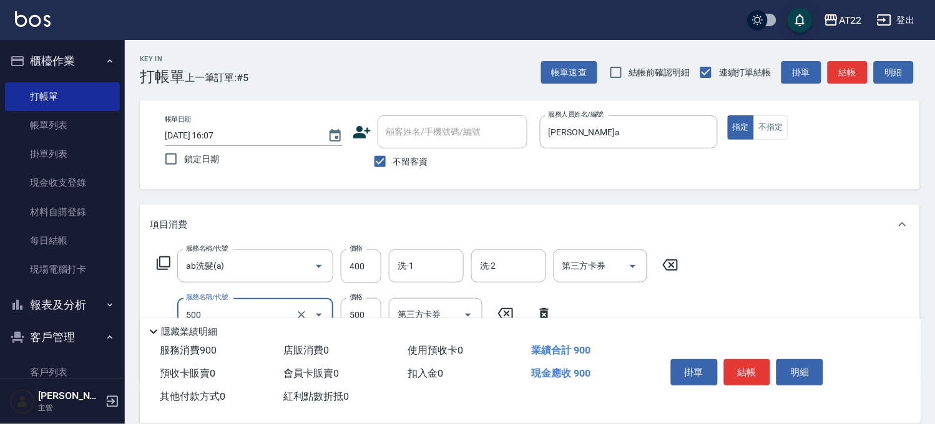
type input "剪髮(500)"
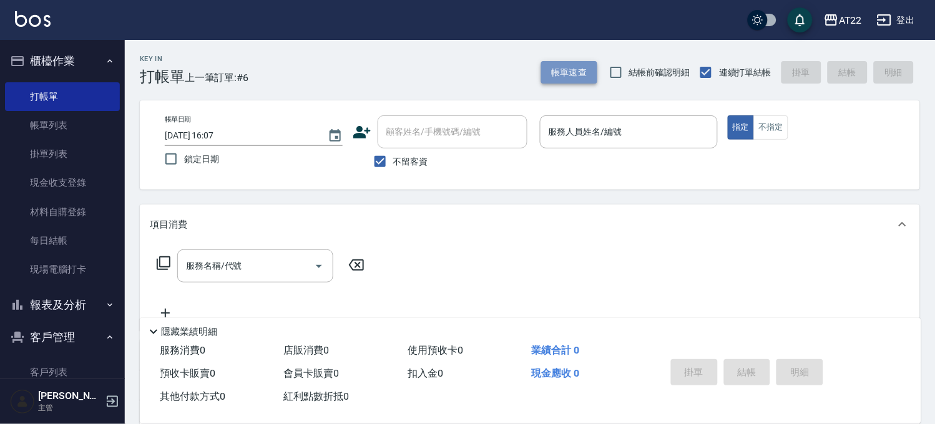
click at [557, 71] on button "帳單速查" at bounding box center [569, 72] width 56 height 23
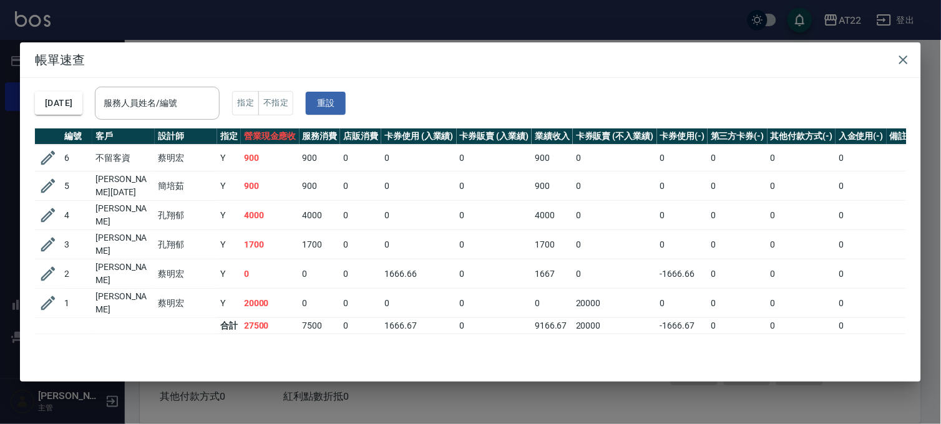
click at [439, 28] on div "帳單速查 [DATE] 服務人員姓名/編號 服務人員姓名/編號 指定 不指定 重設 編號 客戶 設計師 指定 營業現金應收 服務消費 店販消費 卡券使用 (入…" at bounding box center [470, 212] width 941 height 424
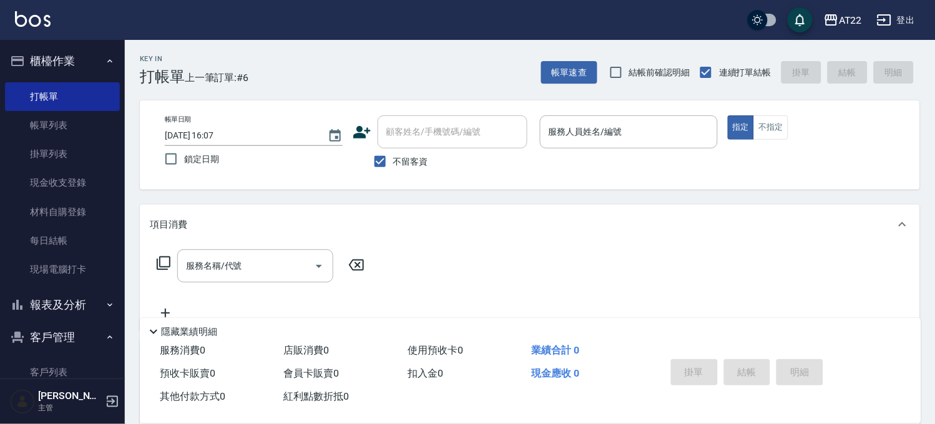
click at [427, 167] on div "不留客資" at bounding box center [440, 162] width 175 height 26
click at [400, 170] on label "不留客資" at bounding box center [397, 162] width 61 height 26
click at [393, 170] on input "不留客資" at bounding box center [380, 162] width 26 height 26
checkbox input "false"
click at [416, 144] on div "顧客姓名/手機號碼/編號" at bounding box center [453, 131] width 150 height 33
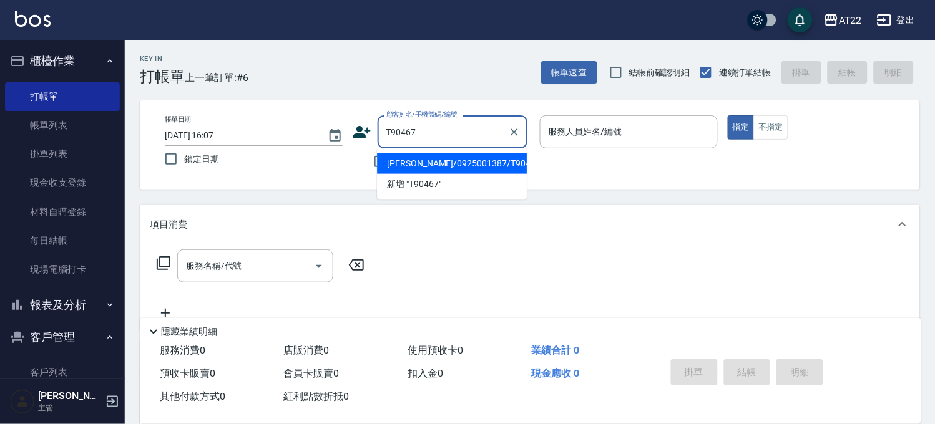
click at [402, 160] on li "[PERSON_NAME]/0925001387/T90467" at bounding box center [452, 163] width 150 height 21
type input "[PERSON_NAME]/0925001387/T90467"
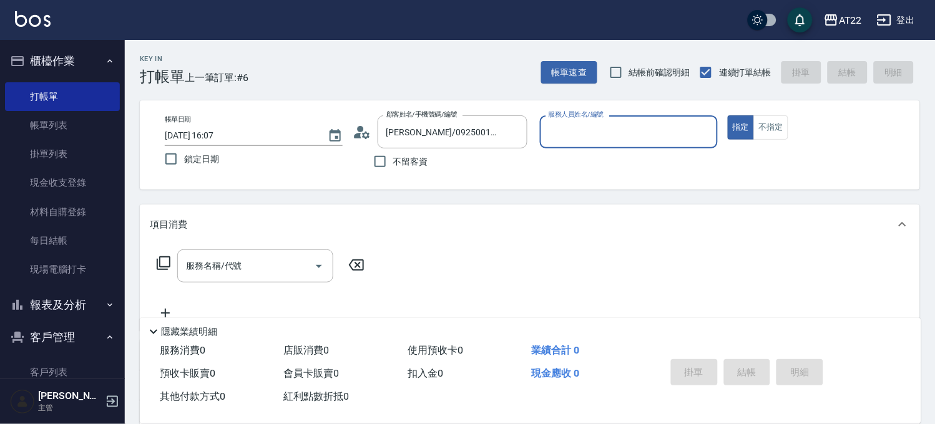
type input "[PERSON_NAME]-7"
click at [280, 260] on input "服務名稱/代號" at bounding box center [246, 270] width 126 height 22
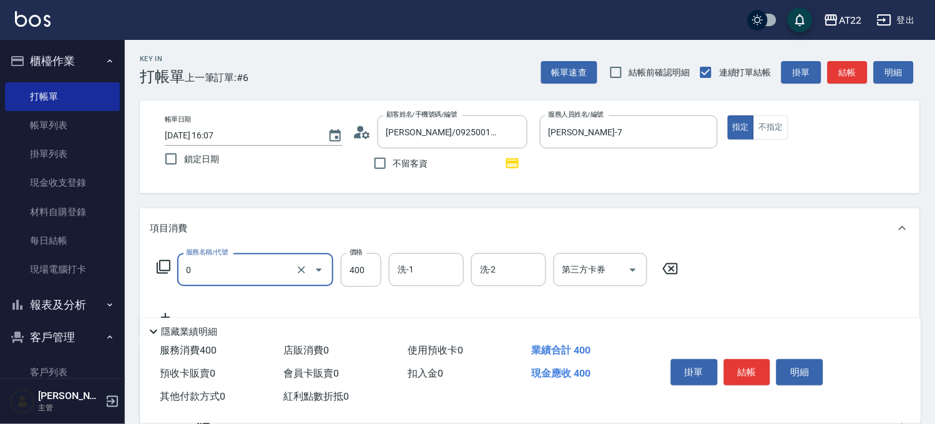
type input "有機洗髮(0)"
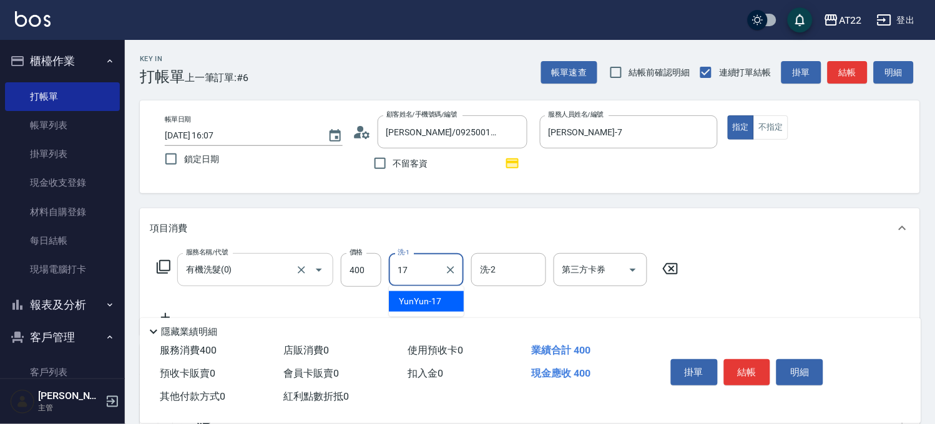
type input "YunYun-17"
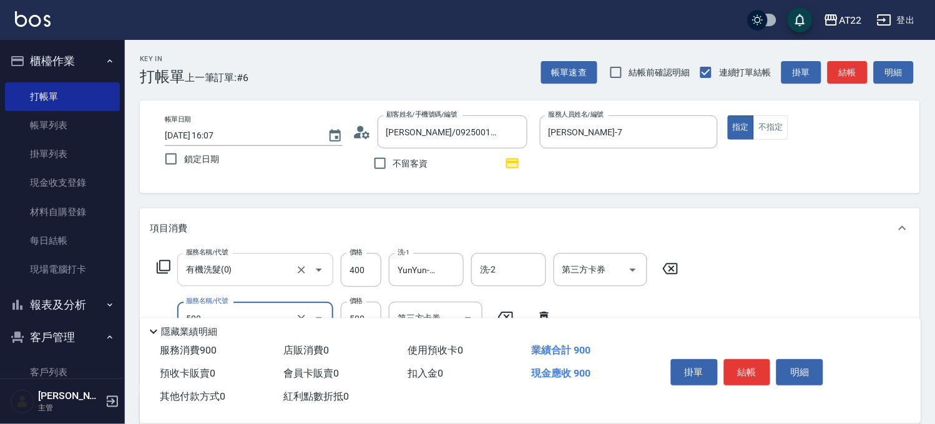
type input "剪髮(500)"
type input "630"
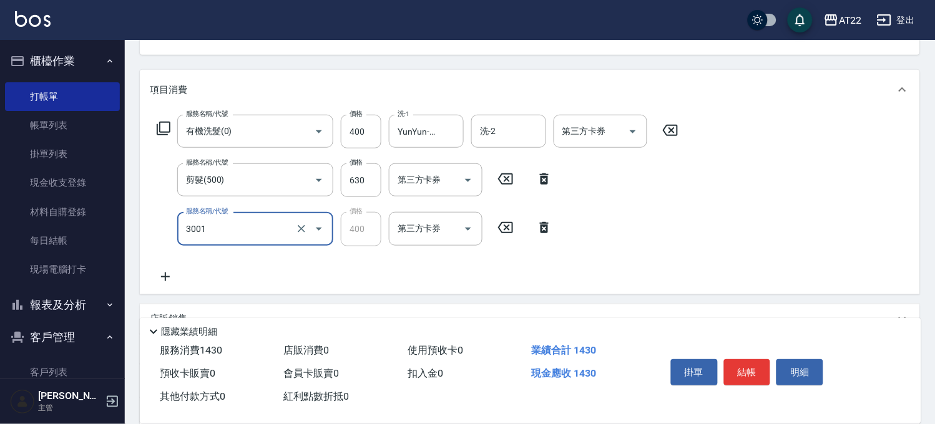
type input "側邊燙貼(3001)"
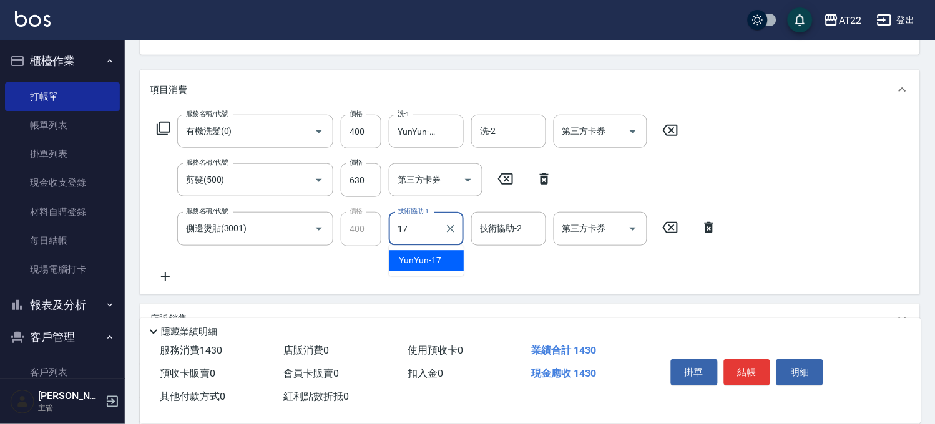
type input "YunYun-17"
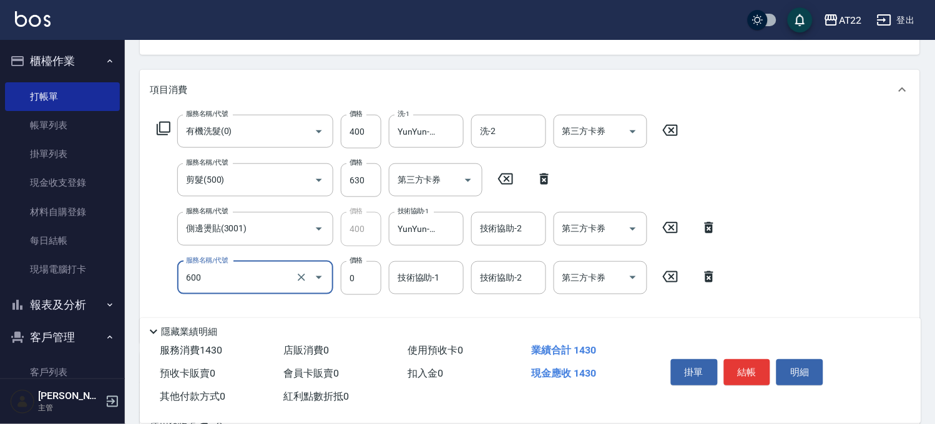
type input "燙瀏海(600)"
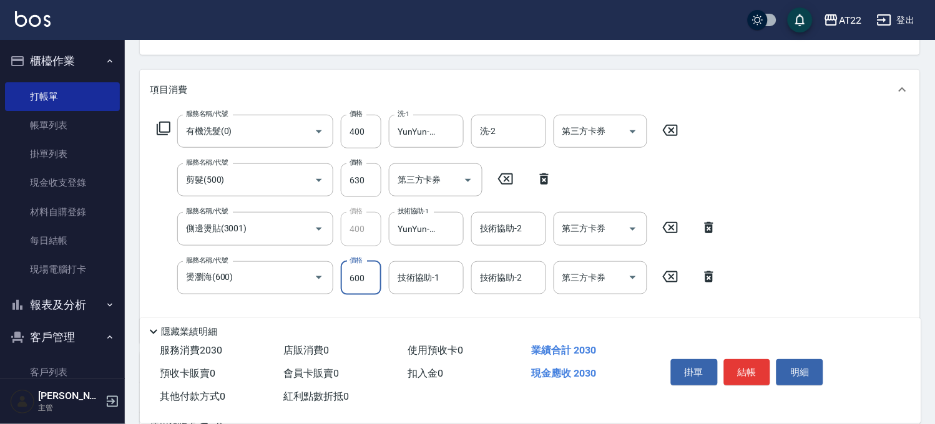
type input "600"
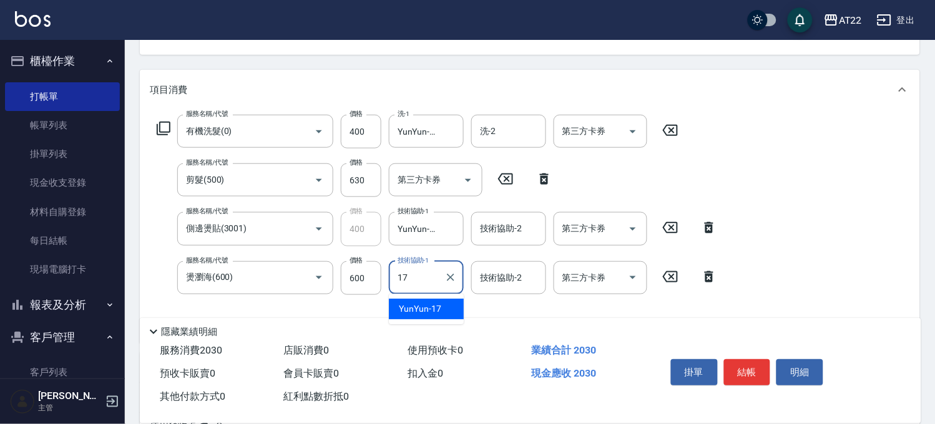
type input "YunYun-17"
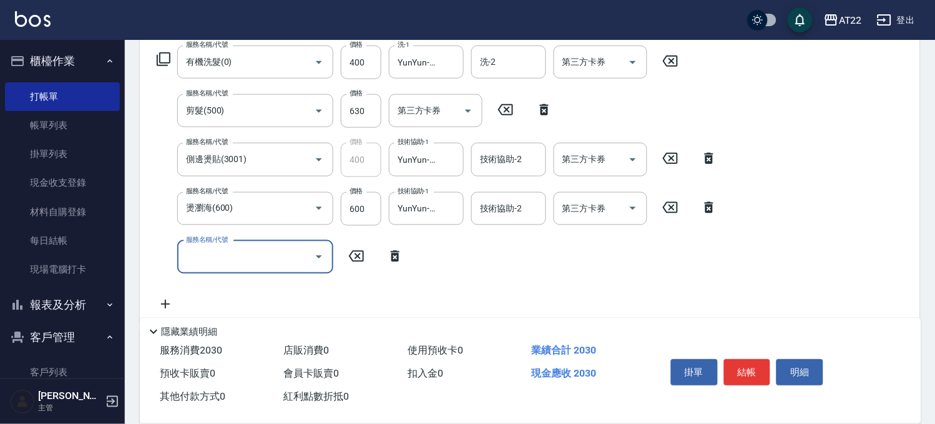
scroll to position [387, 0]
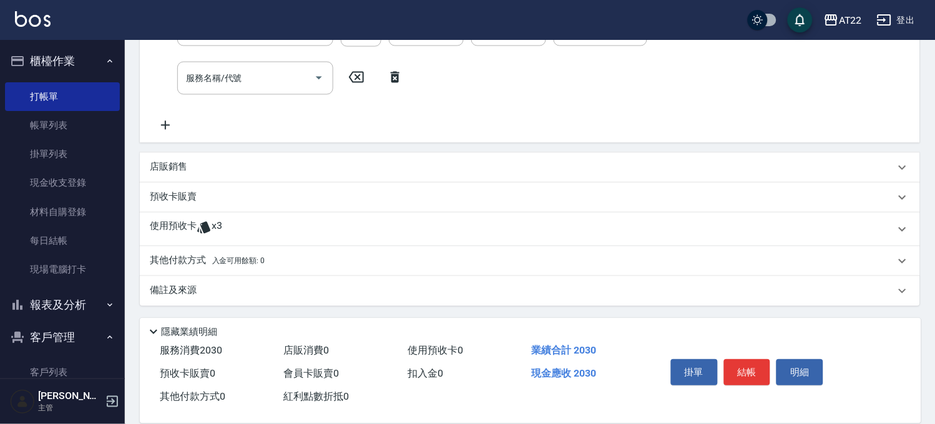
click at [275, 241] on div "使用預收卡 x3" at bounding box center [530, 230] width 780 height 34
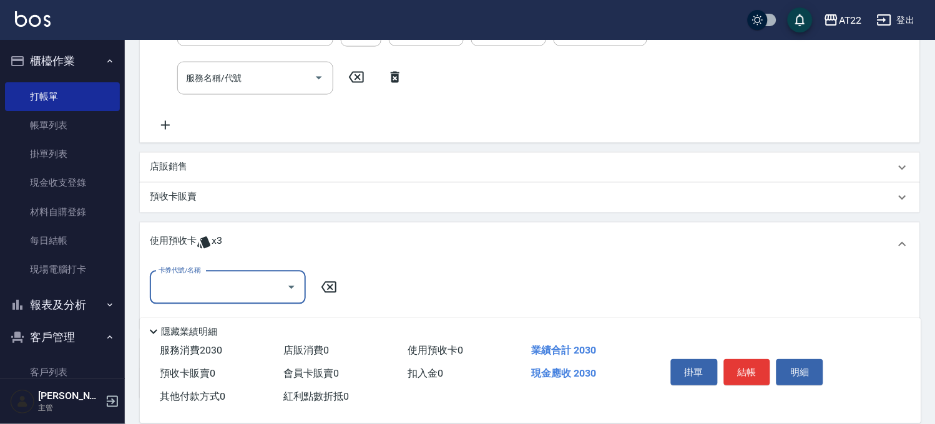
scroll to position [0, 0]
click at [217, 287] on input "卡券代號/名稱" at bounding box center [218, 288] width 126 height 22
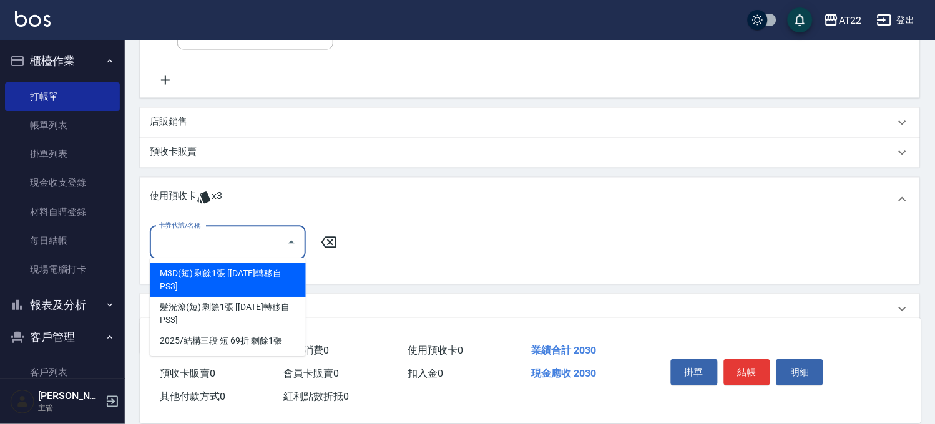
scroll to position [479, 0]
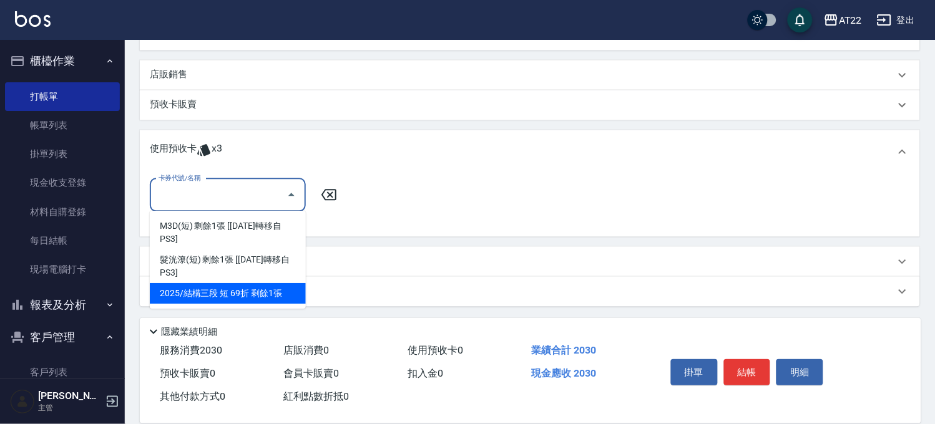
click at [230, 298] on div "2025/結構三段 短 69折 剩餘1張" at bounding box center [228, 294] width 156 height 21
type input "2025/結構三段 短 69折"
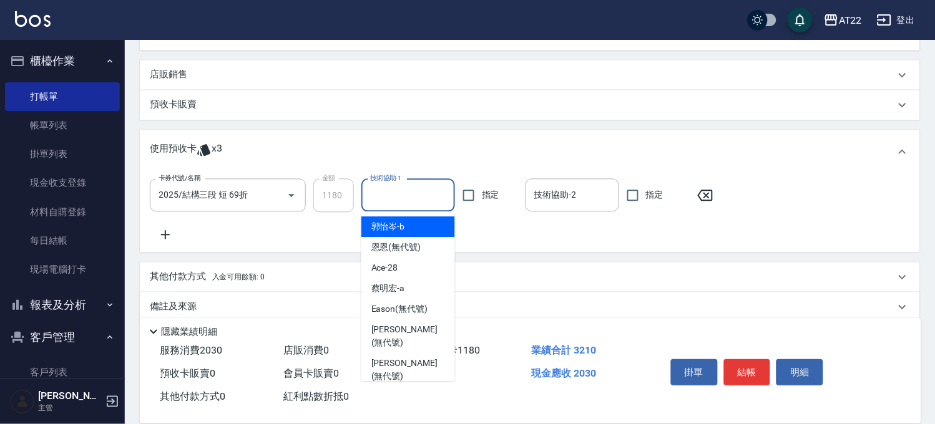
click at [382, 202] on input "技術協助-1" at bounding box center [408, 196] width 82 height 22
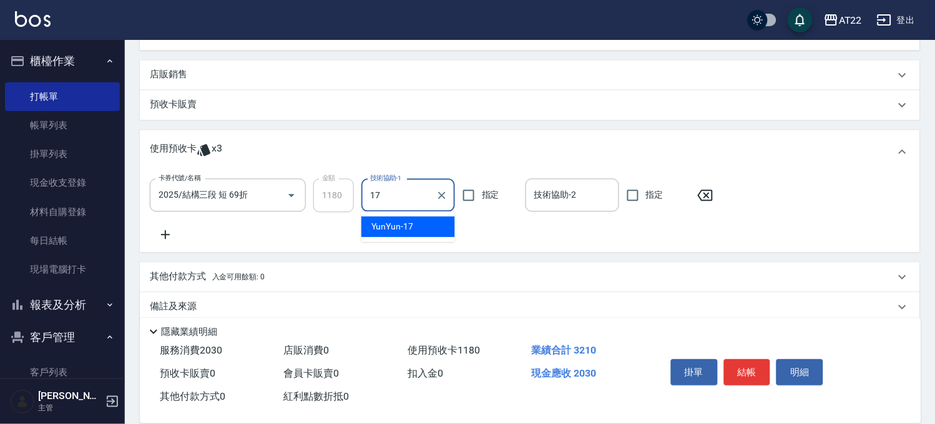
type input "YunYun-17"
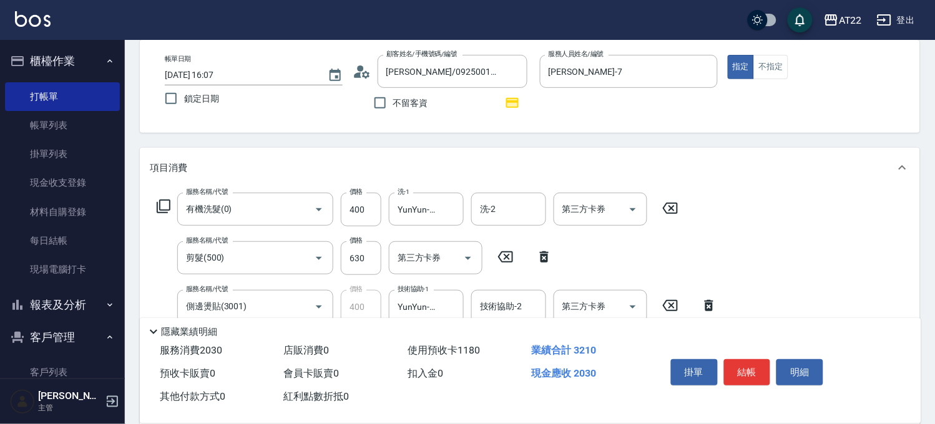
scroll to position [0, 0]
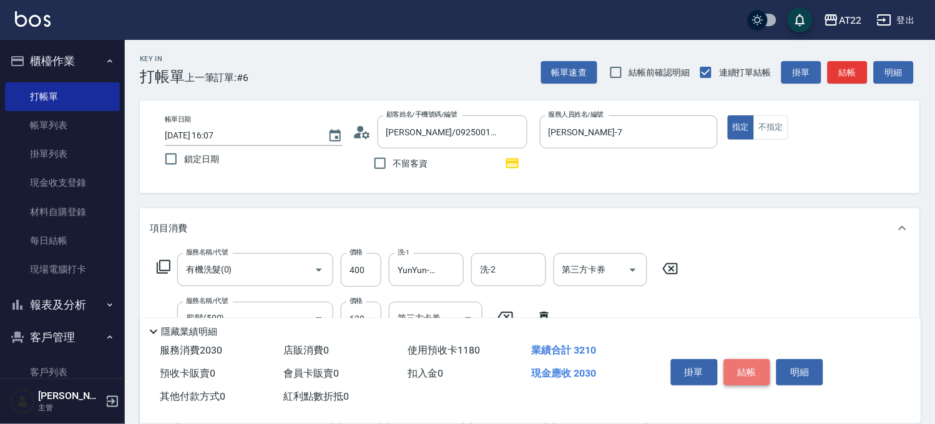
click at [743, 373] on button "結帳" at bounding box center [747, 372] width 47 height 26
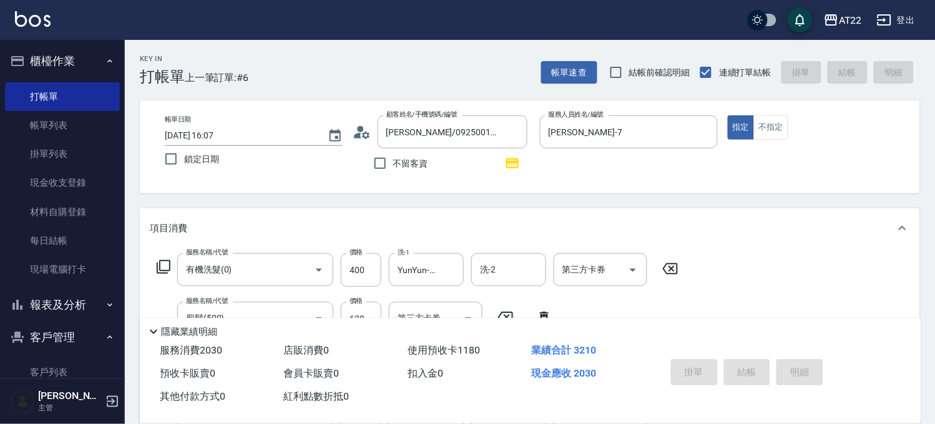
type input "[DATE] 16:09"
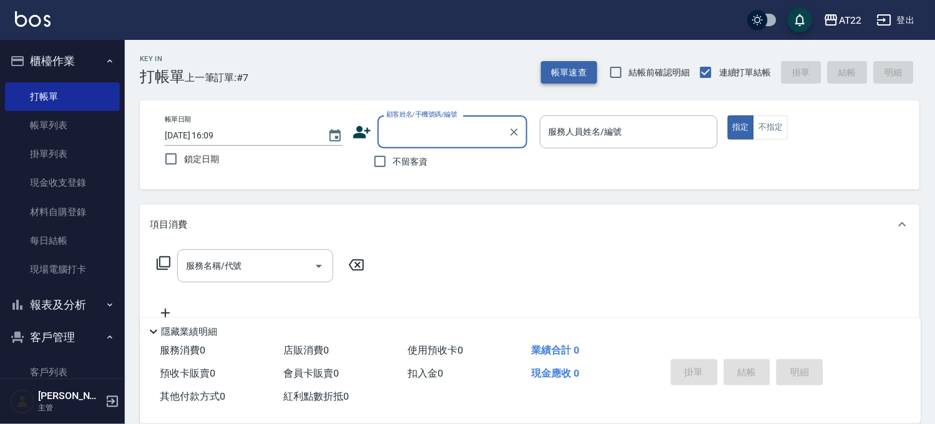
click at [566, 70] on button "帳單速查" at bounding box center [569, 72] width 56 height 23
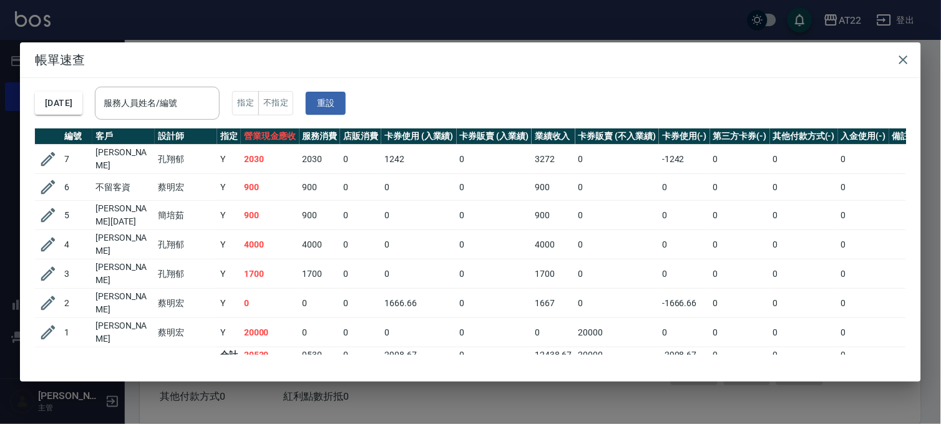
click at [572, 38] on div "帳單速查 [DATE] 服務人員姓名/編號 服務人員姓名/編號 指定 不指定 重設 編號 客戶 設計師 指定 營業現金應收 服務消費 店販消費 卡券使用 (入…" at bounding box center [470, 212] width 941 height 424
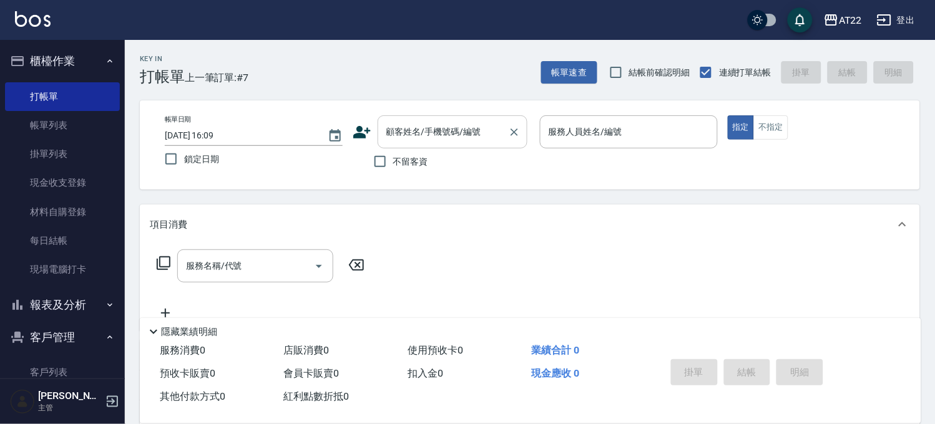
click at [427, 129] on input "顧客姓名/手機號碼/編號" at bounding box center [443, 132] width 120 height 22
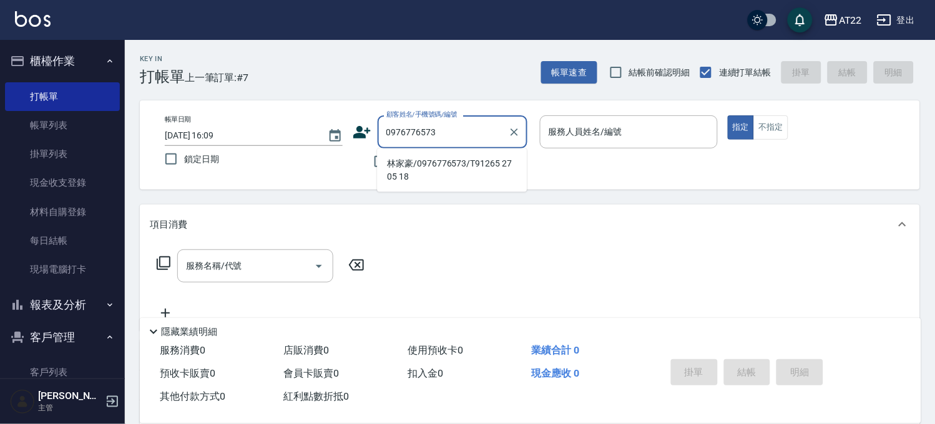
click at [435, 162] on li "林家豪/0976776573/T91265 27 05 18" at bounding box center [452, 170] width 150 height 34
type input "林家豪/0976776573/T91265 27 05 18"
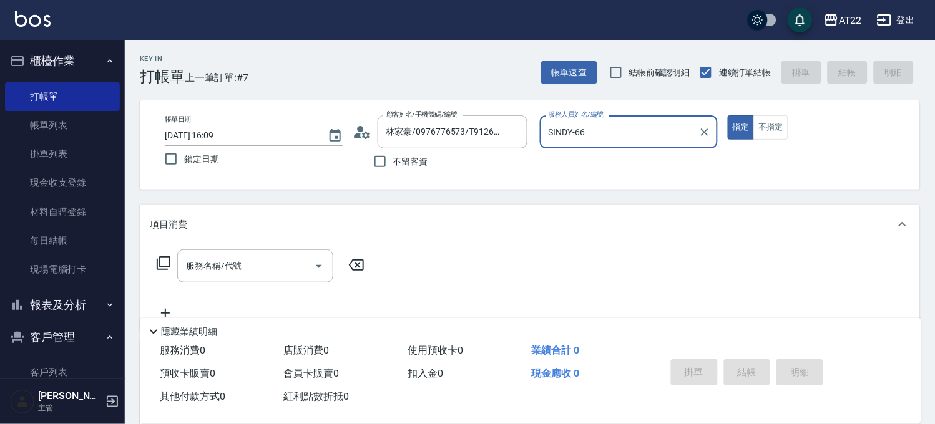
click at [728, 115] on button "指定" at bounding box center [741, 127] width 27 height 24
type input "SINDY-6"
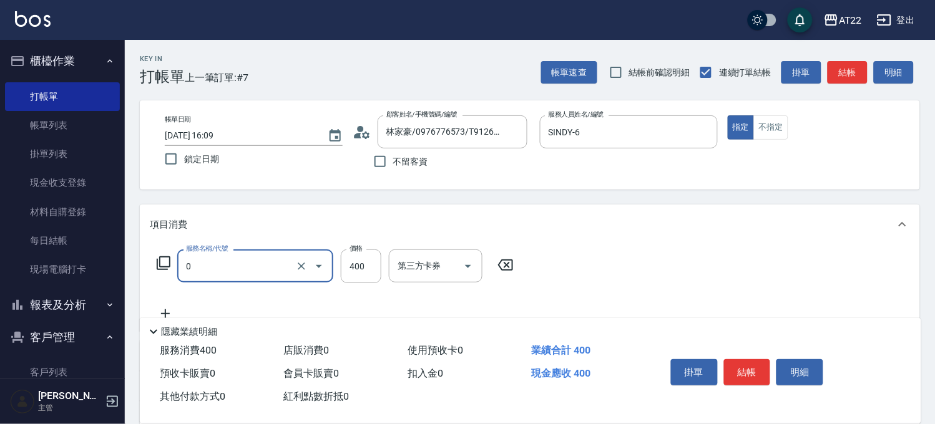
type input "有機洗髮(0)"
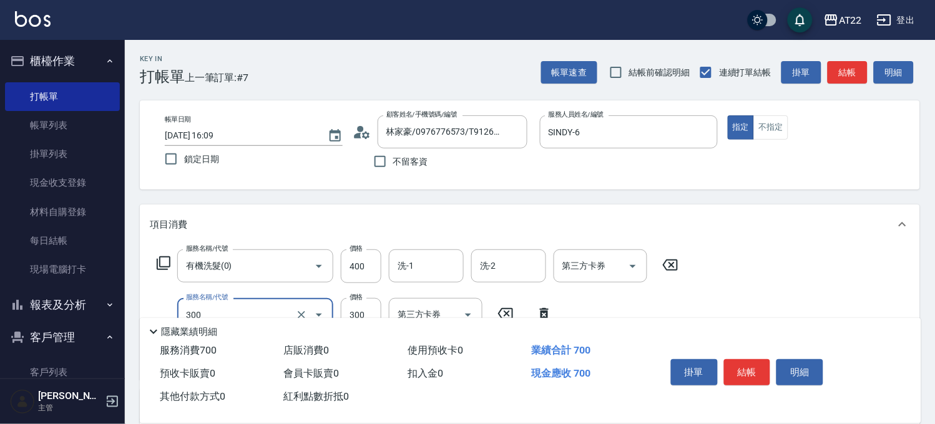
type input "剪髮(300)"
type input "230"
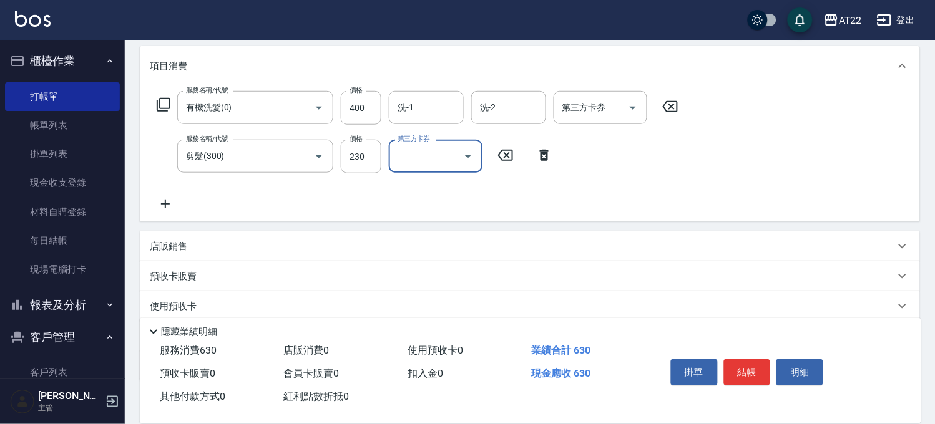
scroll to position [234, 0]
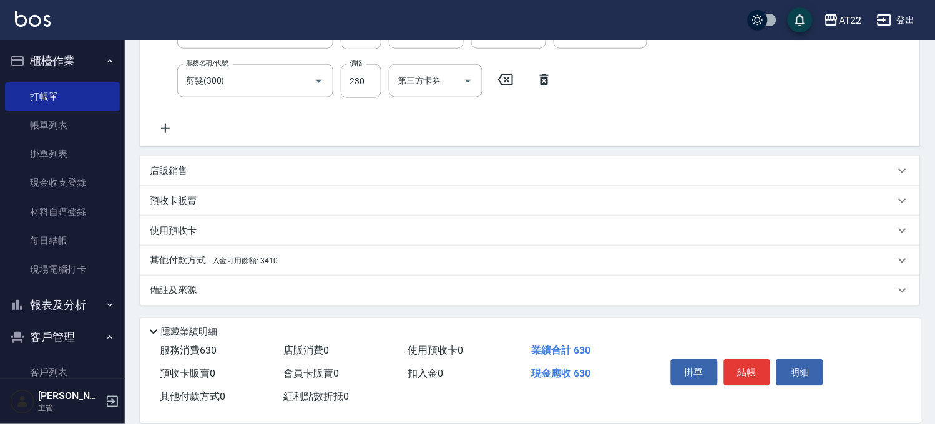
click at [317, 263] on div "其他付款方式 入金可用餘額: 3410" at bounding box center [522, 261] width 745 height 14
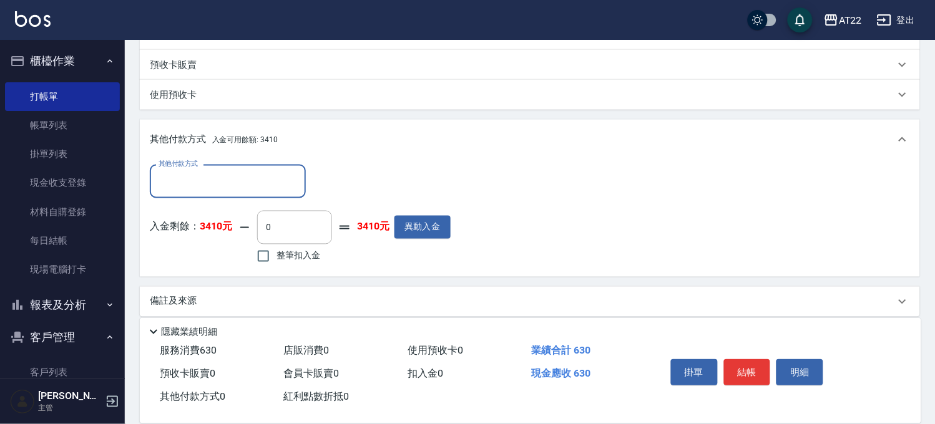
scroll to position [381, 0]
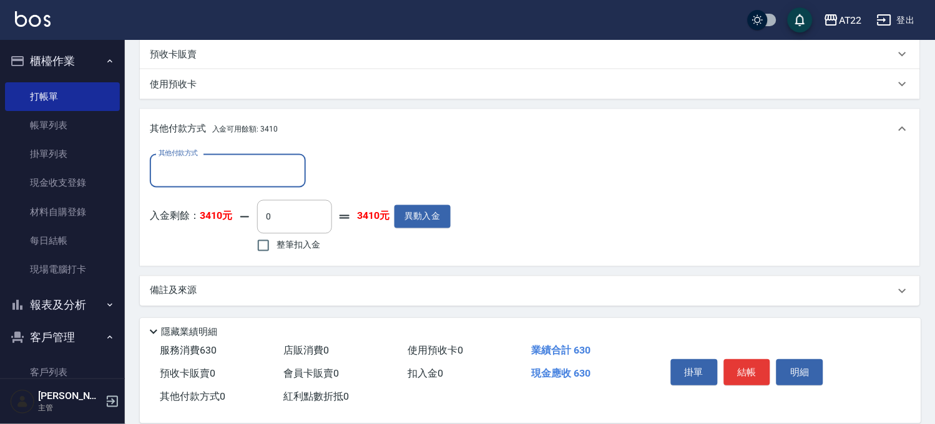
click at [276, 240] on input "整筆扣入金" at bounding box center [263, 246] width 26 height 26
checkbox input "true"
type input "630"
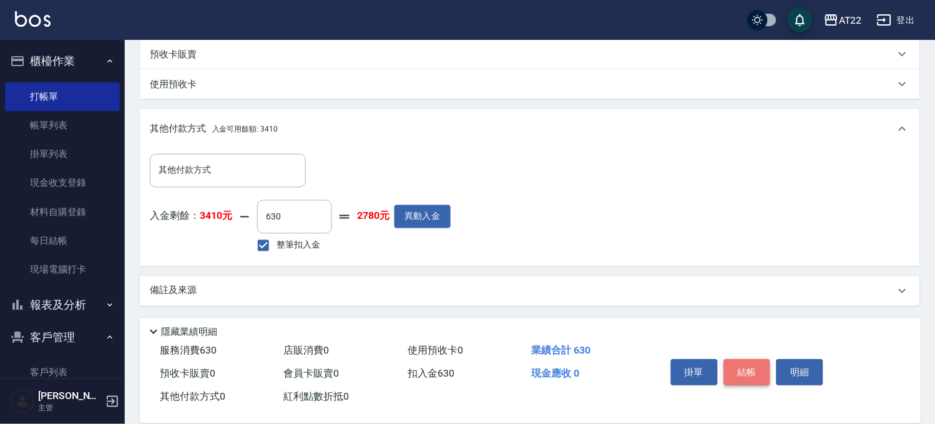
click at [739, 359] on button "結帳" at bounding box center [747, 372] width 47 height 26
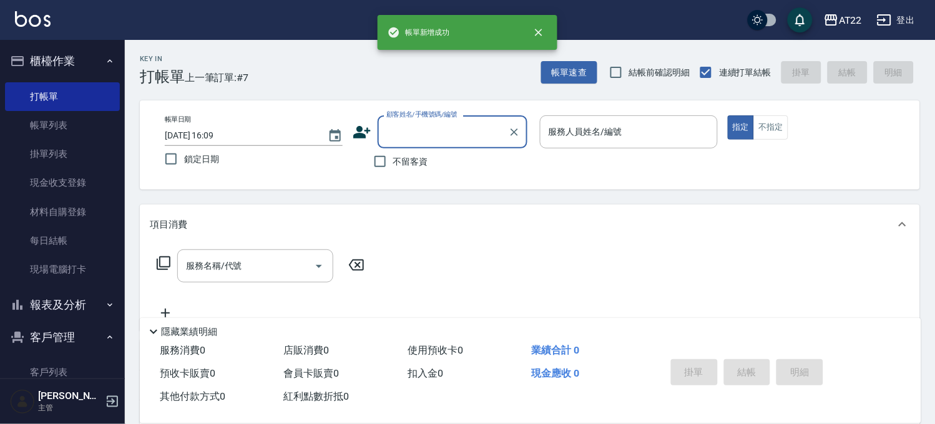
scroll to position [0, 0]
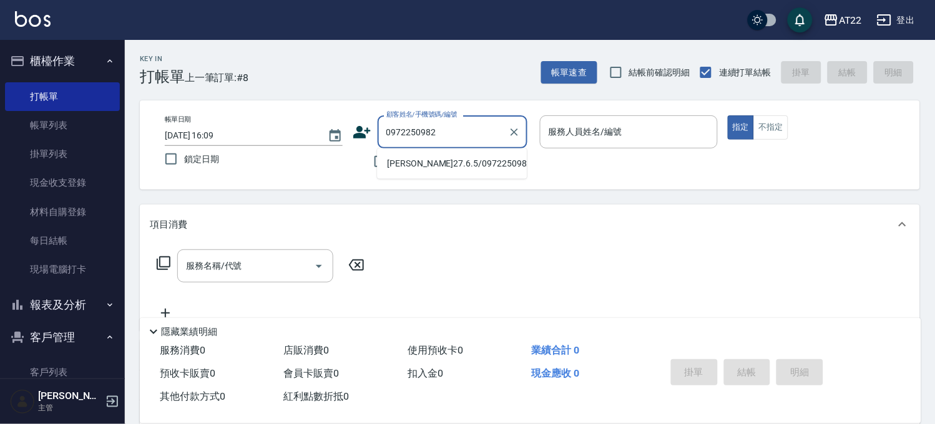
click at [454, 168] on li "[PERSON_NAME]27.6.5/0972250982/T91243" at bounding box center [452, 163] width 150 height 21
type input "[PERSON_NAME]27.6.5/0972250982/T91243"
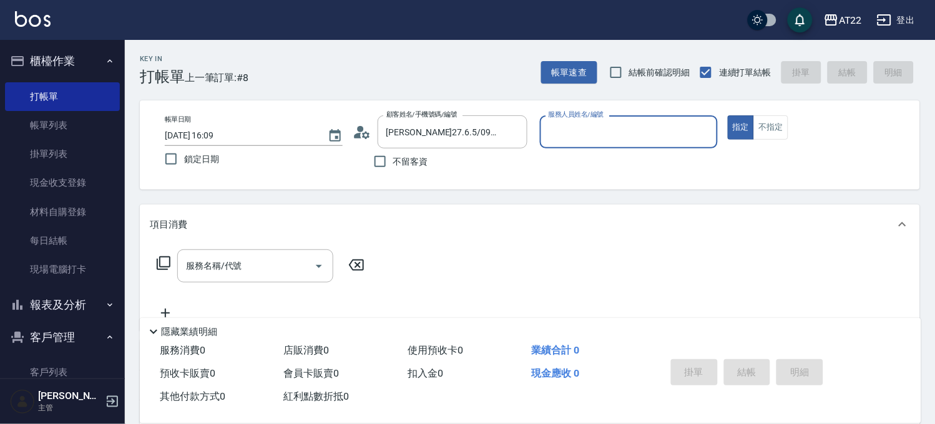
type input "[PERSON_NAME]-7"
click at [728, 115] on button "指定" at bounding box center [741, 127] width 27 height 24
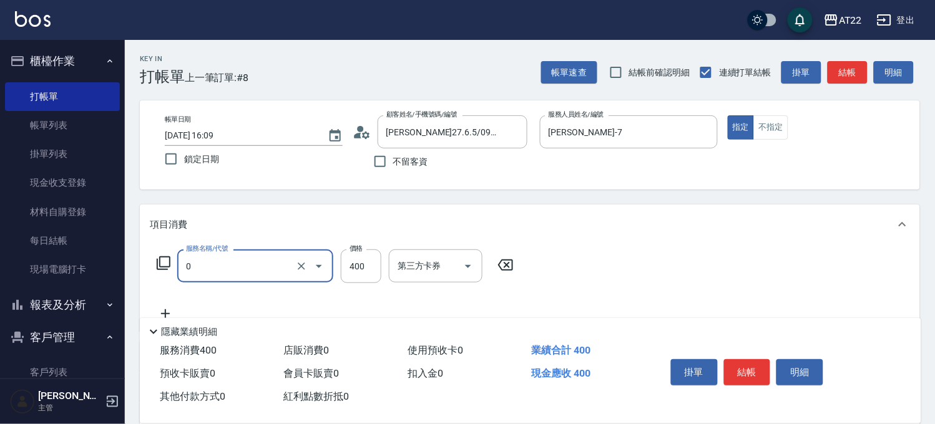
type input "有機洗髮(0)"
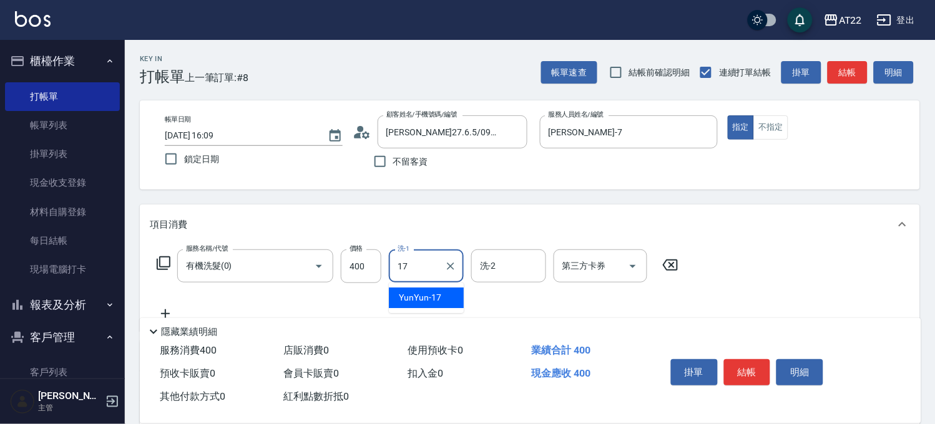
type input "YunYun-17"
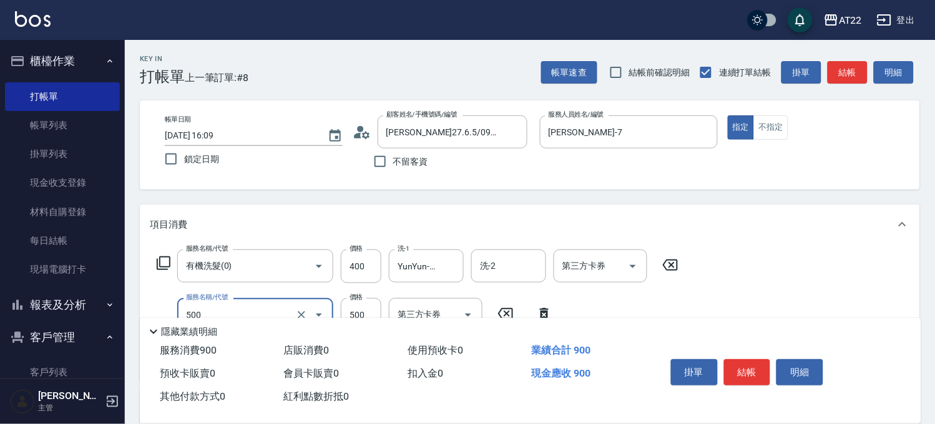
type input "剪髮(500)"
type input "630"
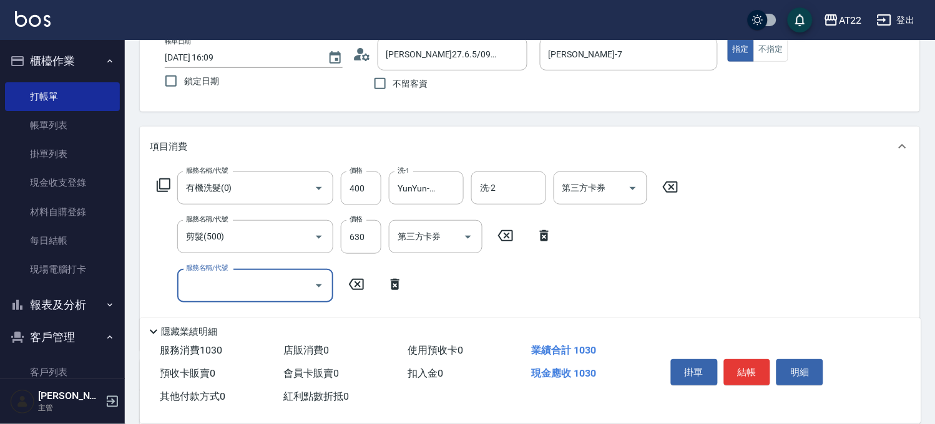
scroll to position [208, 0]
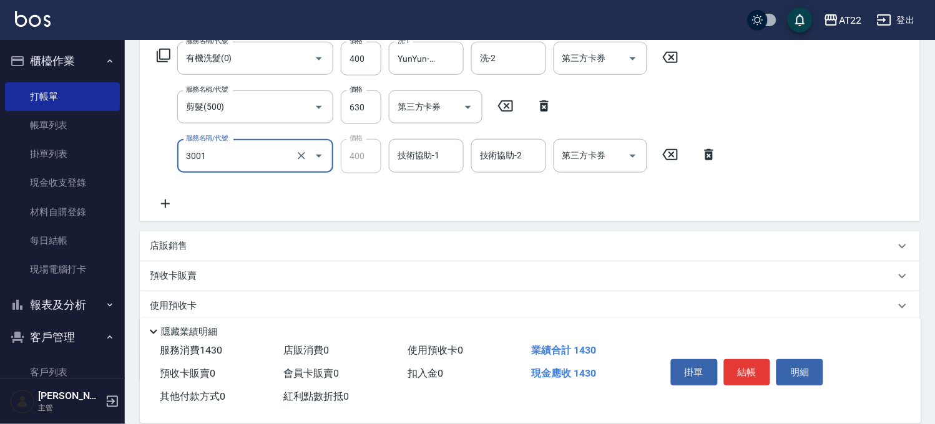
type input "側邊燙貼(3001)"
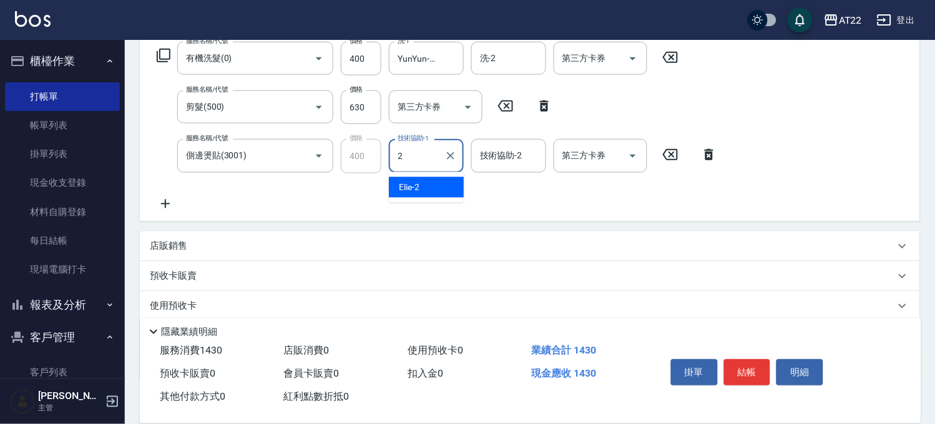
type input "Elie-2"
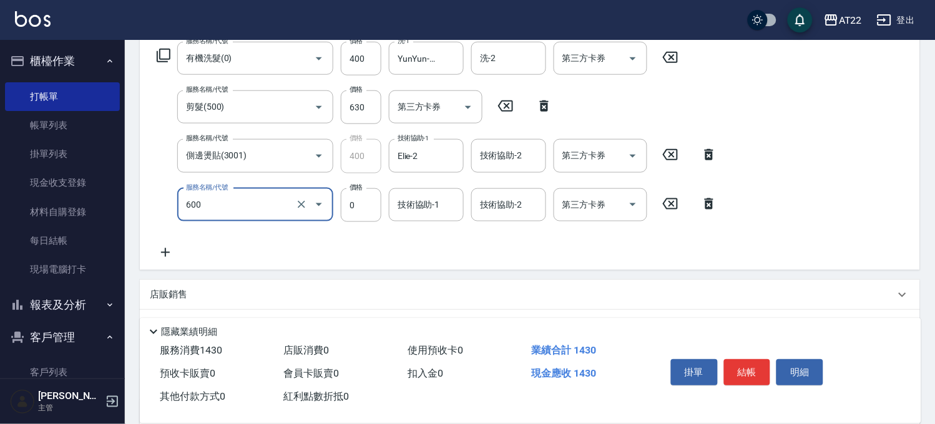
type input "燙瀏海(600)"
type input "600"
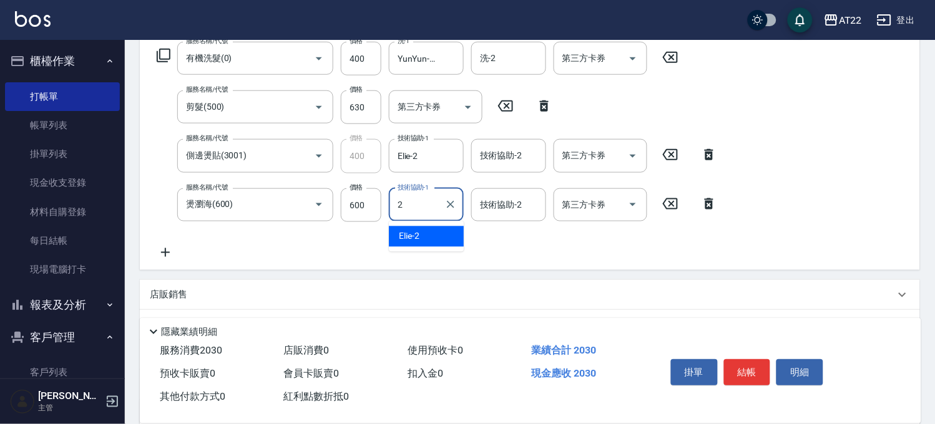
type input "Elie-2"
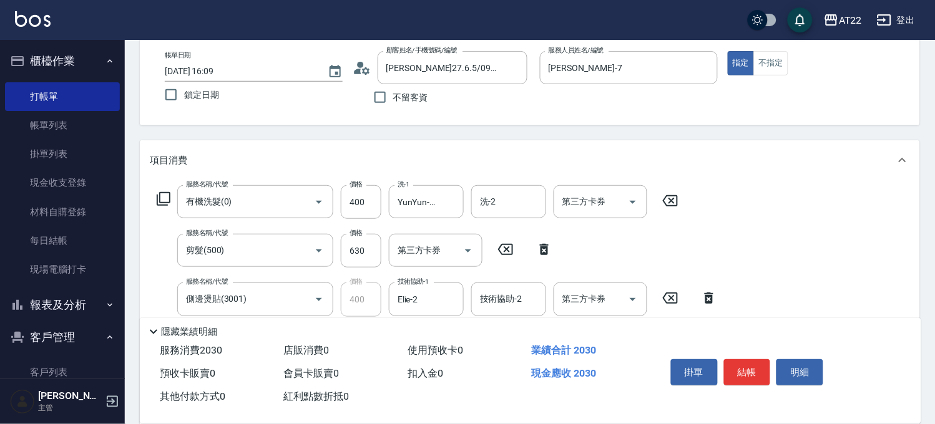
scroll to position [0, 0]
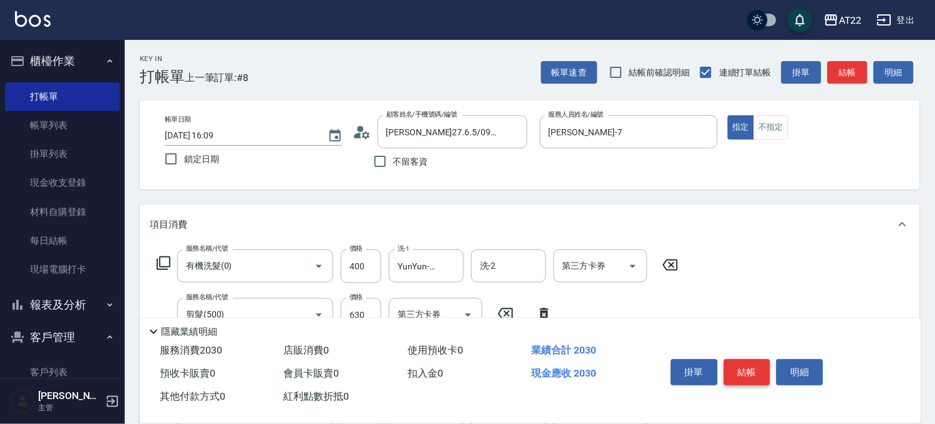
click at [741, 360] on button "結帳" at bounding box center [747, 372] width 47 height 26
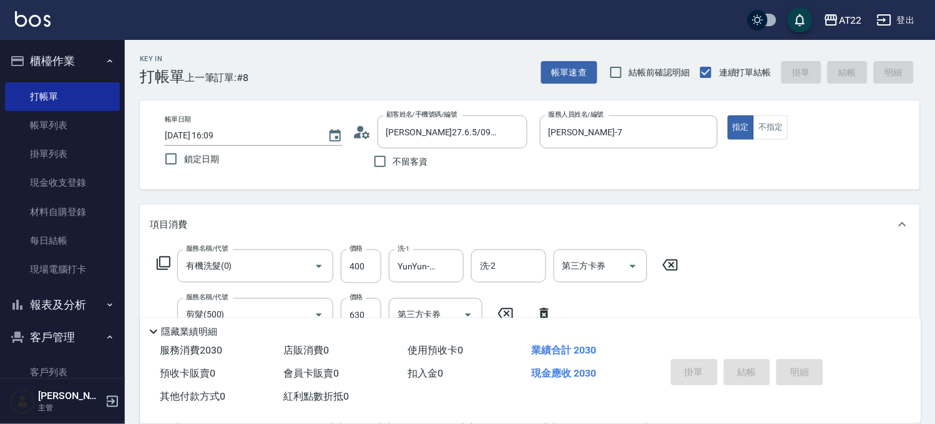
type input "[DATE] 16:10"
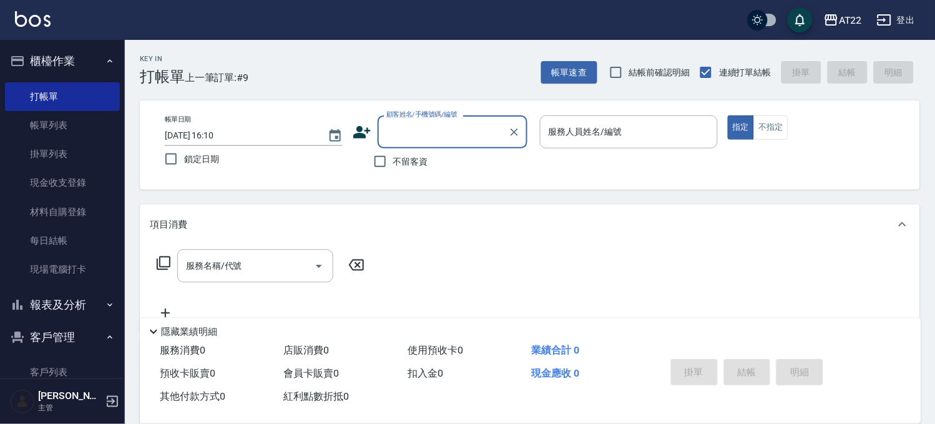
click at [411, 153] on label "不留客資" at bounding box center [397, 162] width 61 height 26
click at [393, 153] on input "不留客資" at bounding box center [380, 162] width 26 height 26
checkbox input "true"
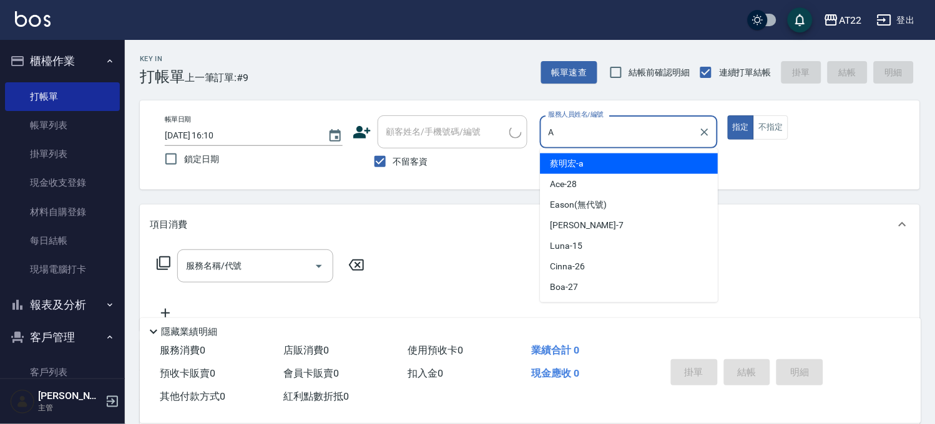
type input "[PERSON_NAME]a"
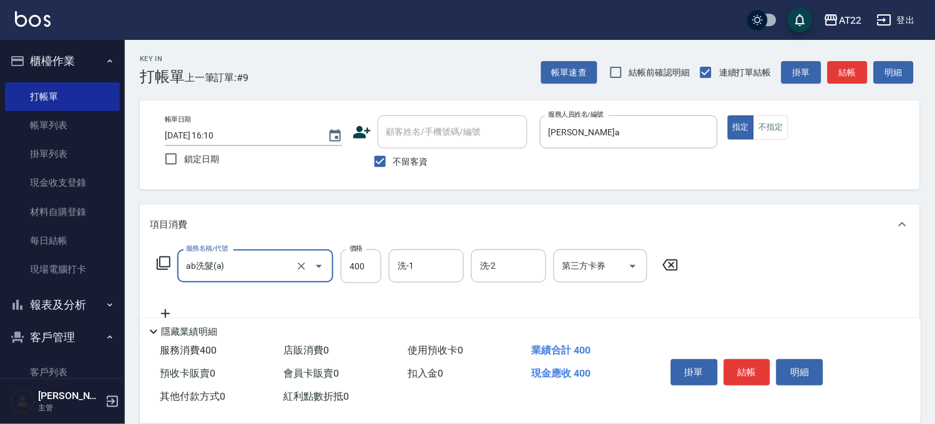
type input "ab洗髮(a)"
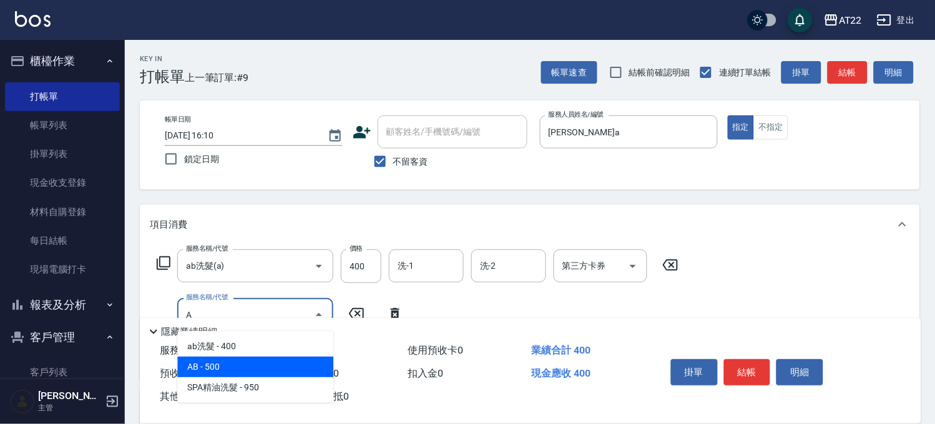
click at [245, 363] on span "AB - 500" at bounding box center [255, 367] width 156 height 21
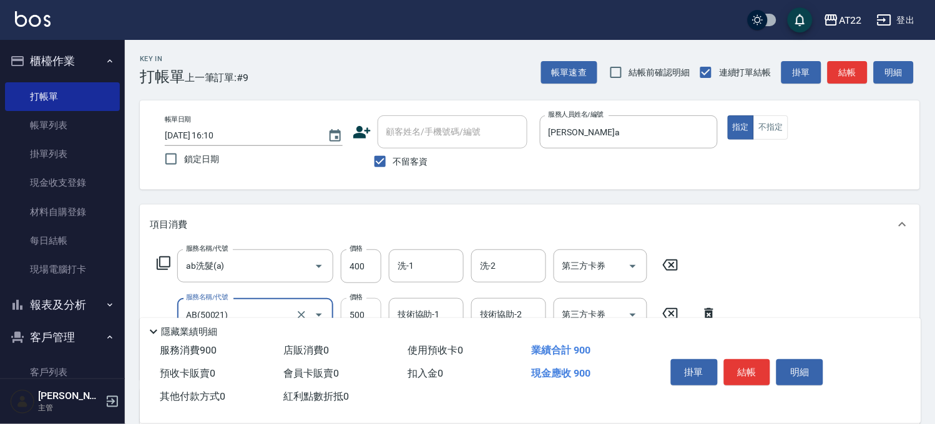
type input "AB(50021)"
click at [372, 309] on input "500" at bounding box center [361, 315] width 41 height 34
type input "600"
click at [762, 366] on button "結帳" at bounding box center [747, 372] width 47 height 26
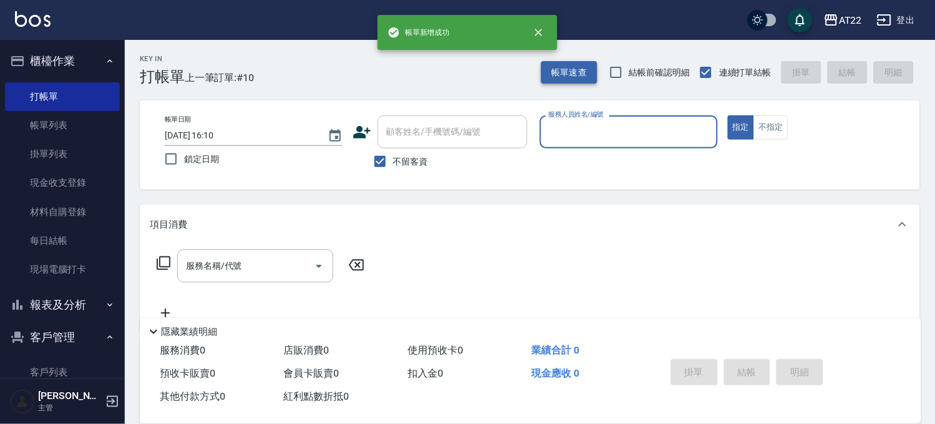
click at [572, 74] on button "帳單速查" at bounding box center [569, 72] width 56 height 23
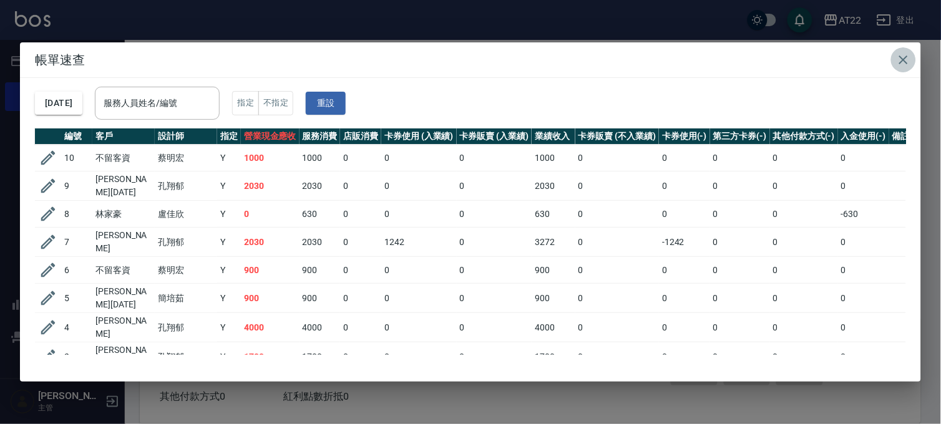
click at [899, 67] on icon "button" at bounding box center [903, 59] width 15 height 15
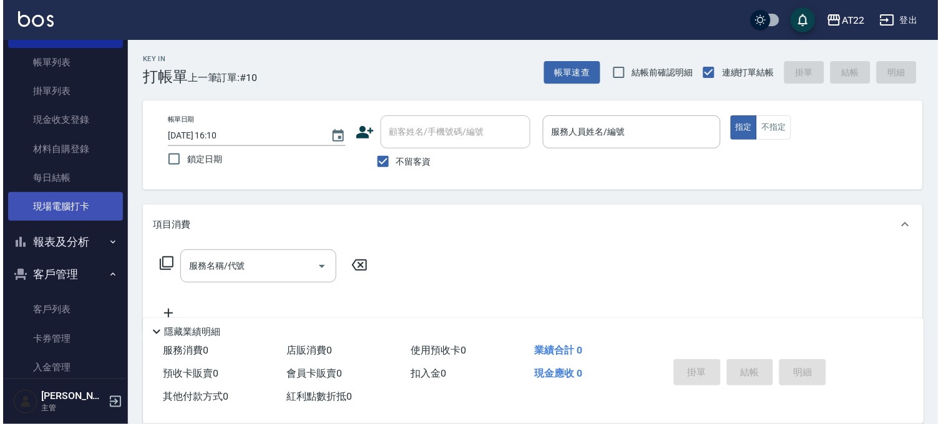
scroll to position [139, 0]
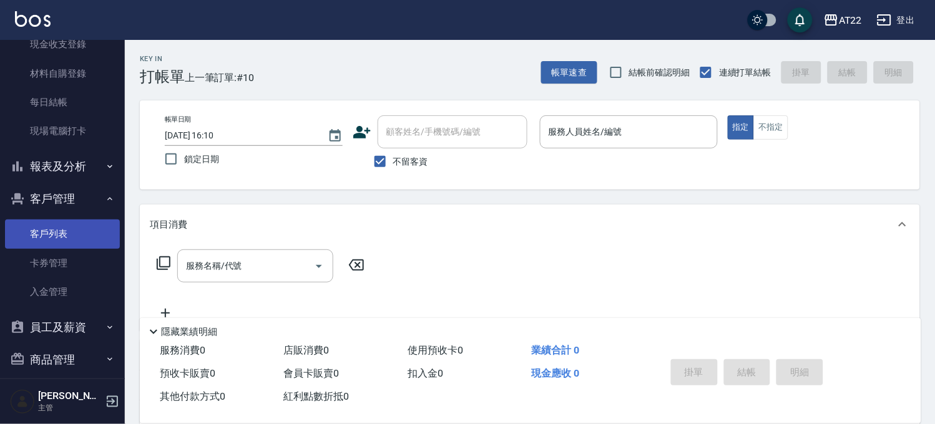
drag, startPoint x: 44, startPoint y: 240, endPoint x: 54, endPoint y: 233, distance: 12.6
click at [44, 240] on link "客戶列表" at bounding box center [62, 234] width 115 height 29
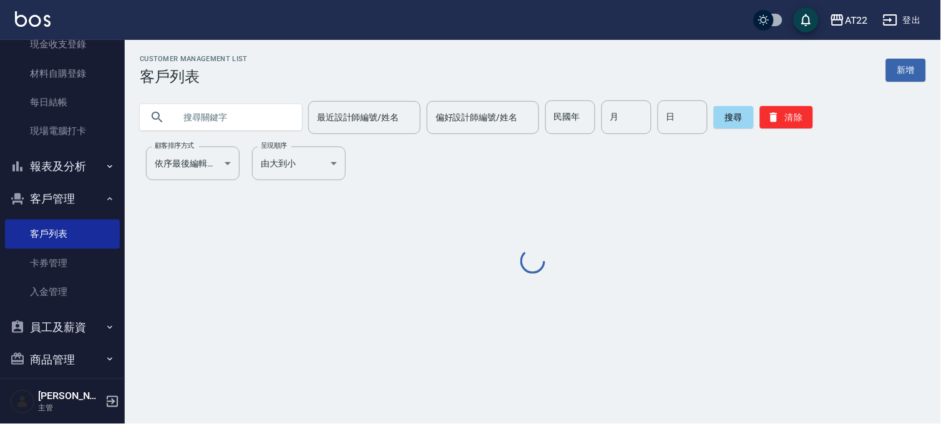
click at [208, 142] on div "Customer Management List 客戶列表 新增 最近設計師編號/姓名 最近設計師編號/姓名 偏好設計師編號/姓名 偏好設計師編號/姓名 民國…" at bounding box center [533, 166] width 816 height 222
click at [230, 125] on input "text" at bounding box center [233, 117] width 117 height 34
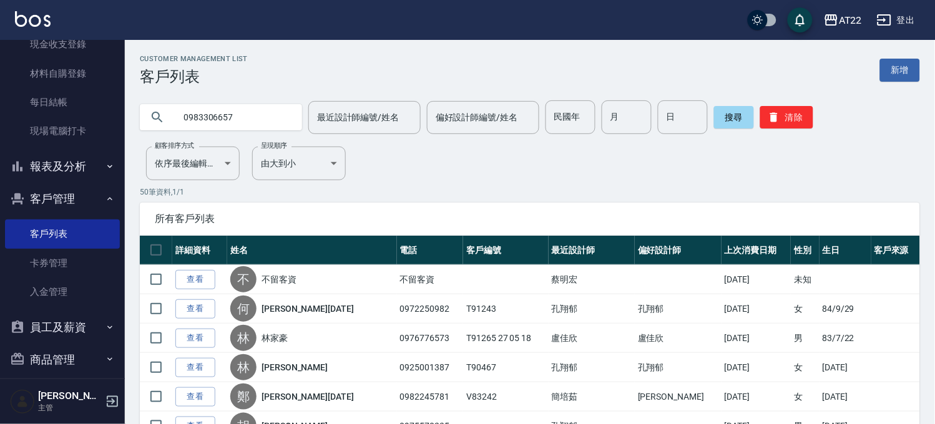
type input "0983306657"
